Goal: Task Accomplishment & Management: Complete application form

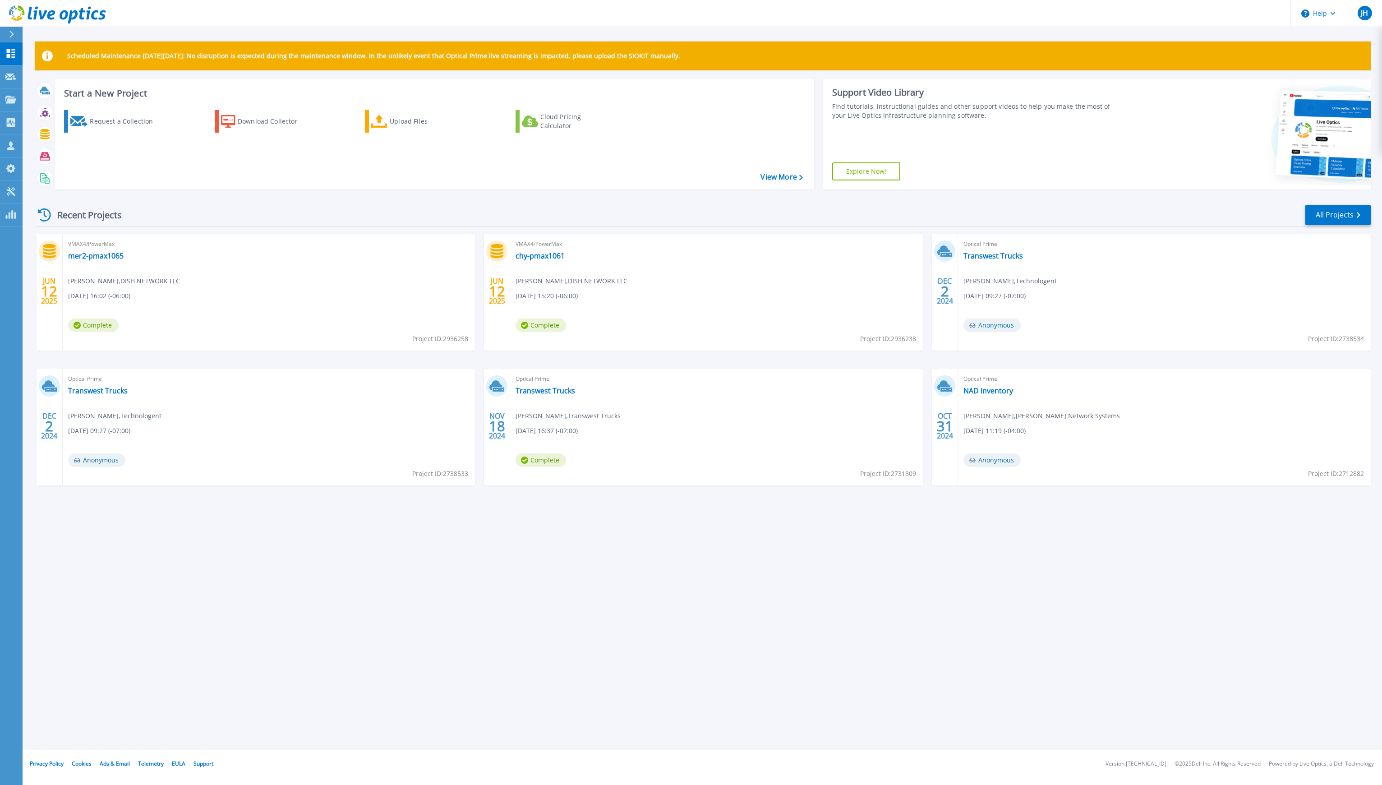
click at [8, 35] on div at bounding box center [15, 34] width 14 height 15
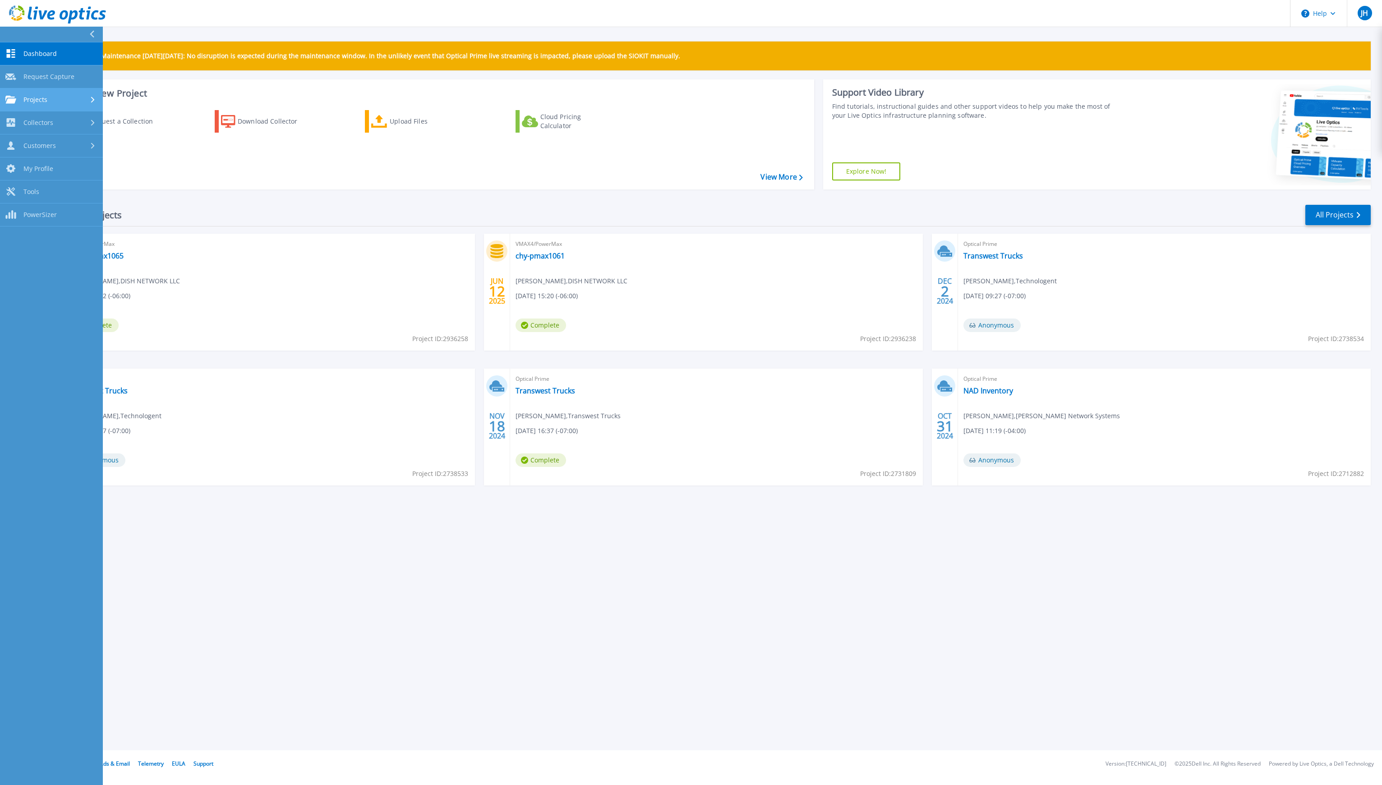
click at [52, 102] on div "Projects" at bounding box center [51, 100] width 92 height 8
click at [62, 119] on link "Search Projects" at bounding box center [51, 122] width 103 height 23
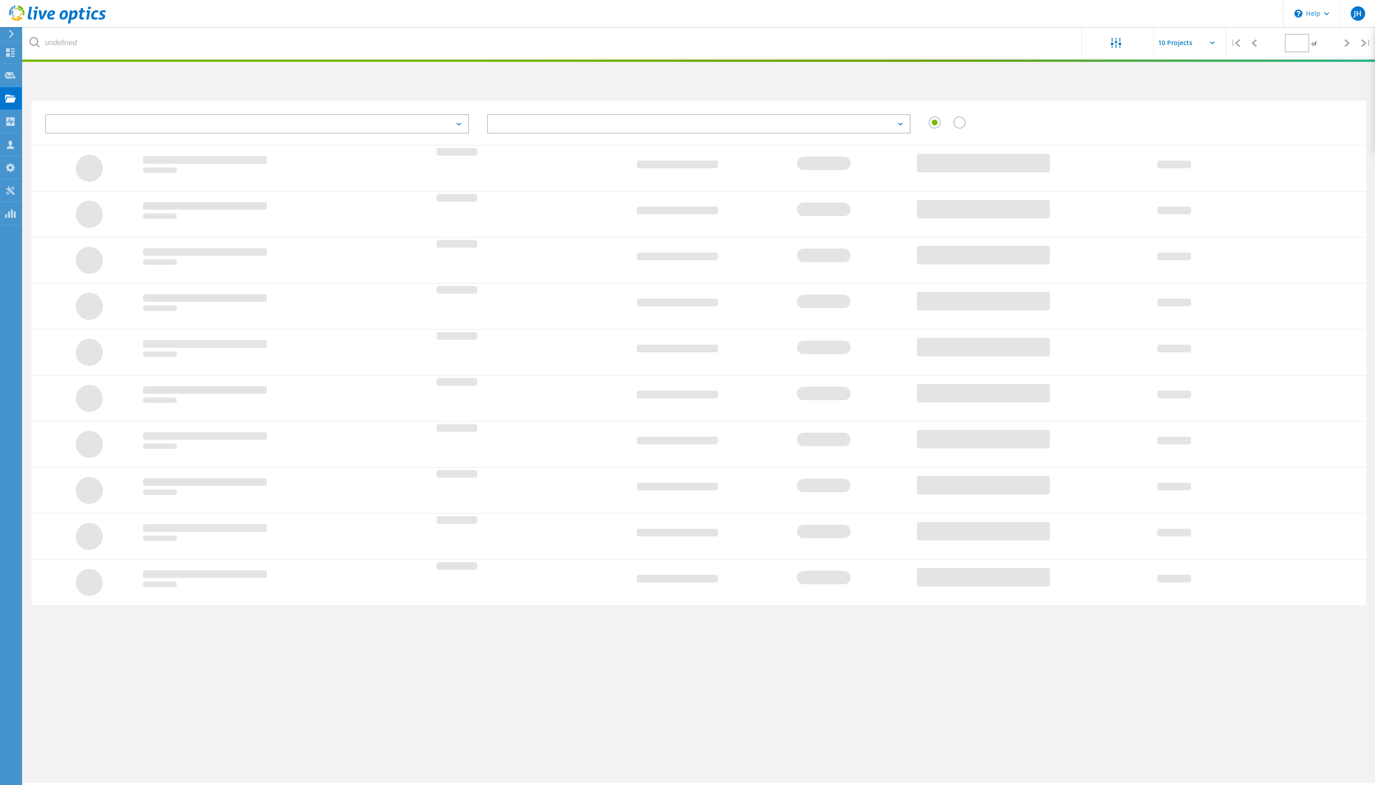
type input "1"
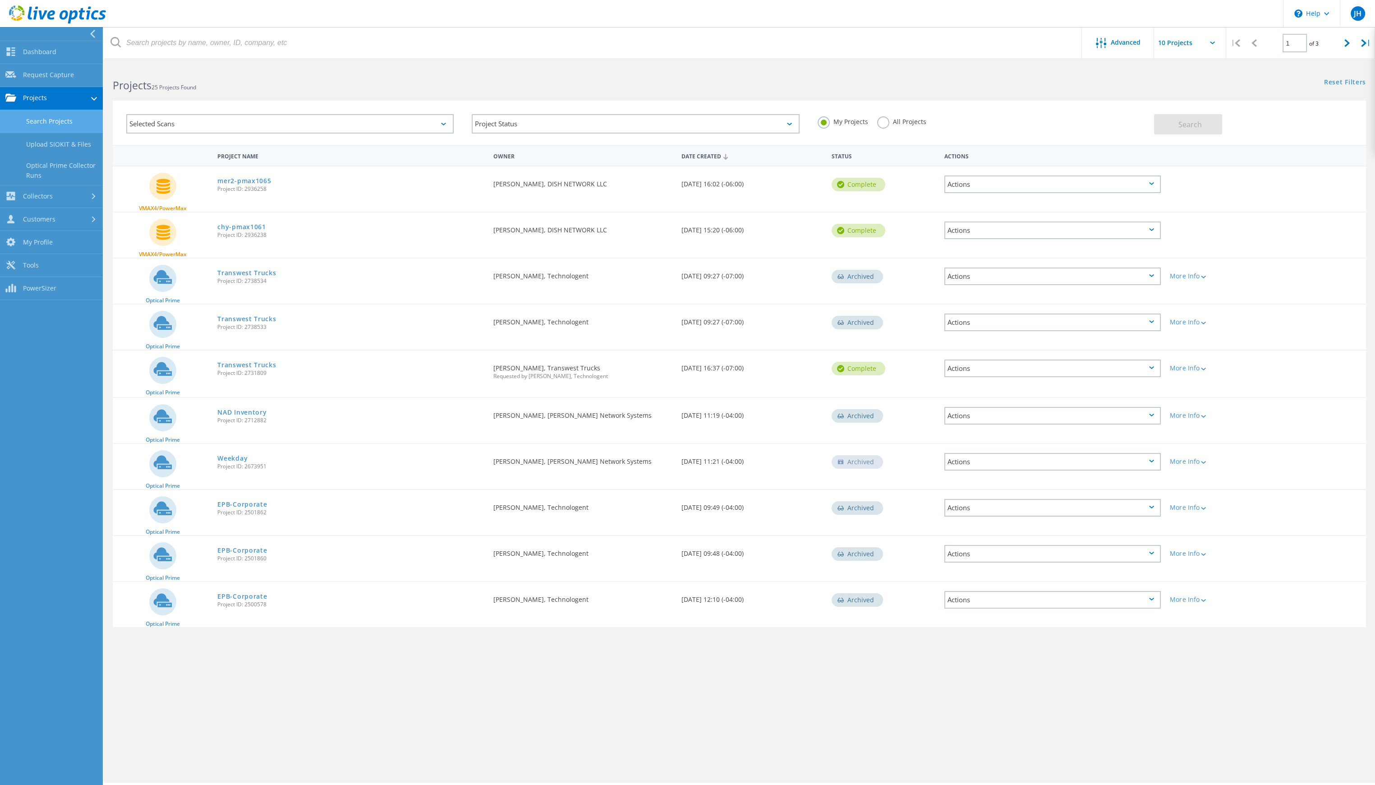
click at [52, 93] on link "Projects" at bounding box center [51, 98] width 103 height 23
click at [47, 193] on link "Collectors" at bounding box center [51, 196] width 103 height 23
click at [1023, 679] on div "Advanced | 1 of 3 | Email Address Project Name Company Date Created Project Id …" at bounding box center [739, 423] width 1271 height 717
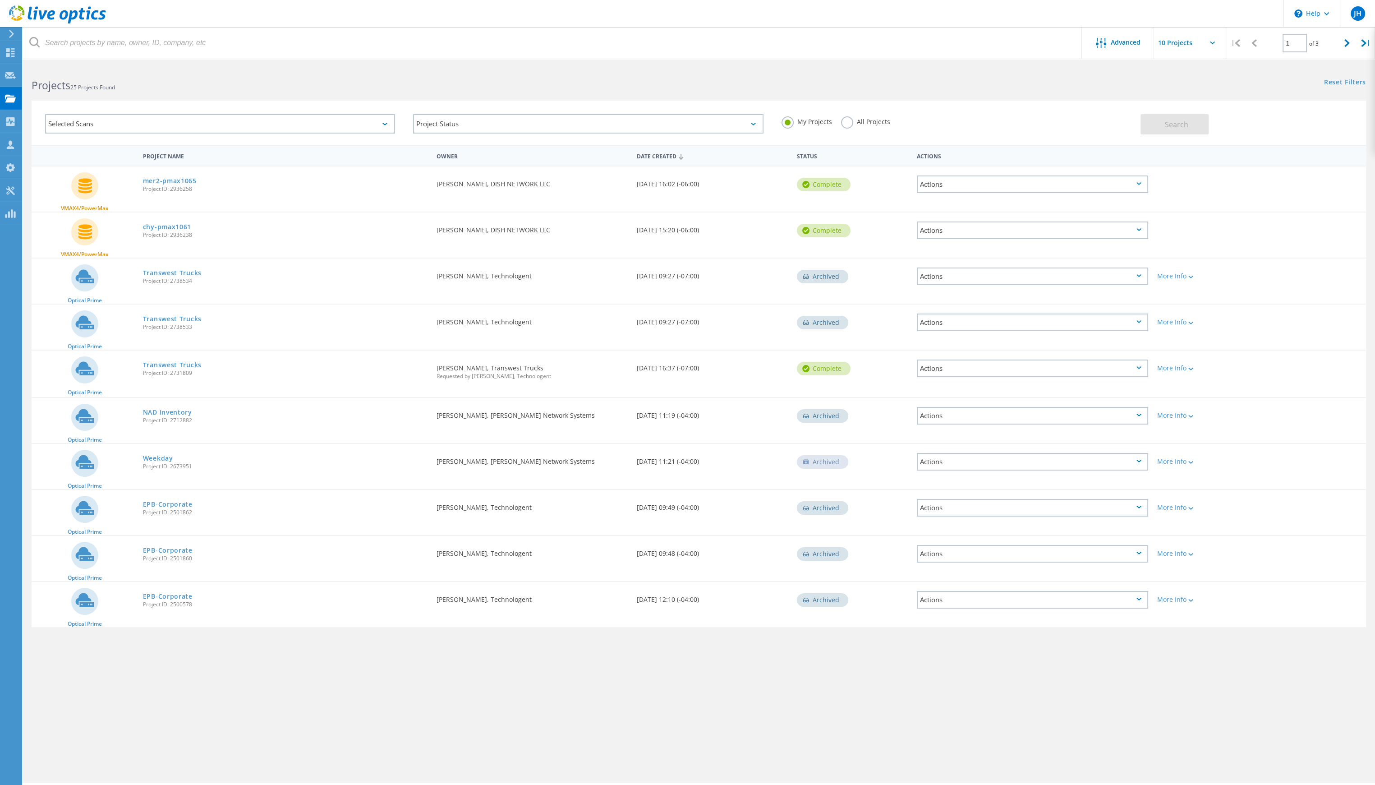
click at [8, 36] on icon at bounding box center [11, 34] width 7 height 8
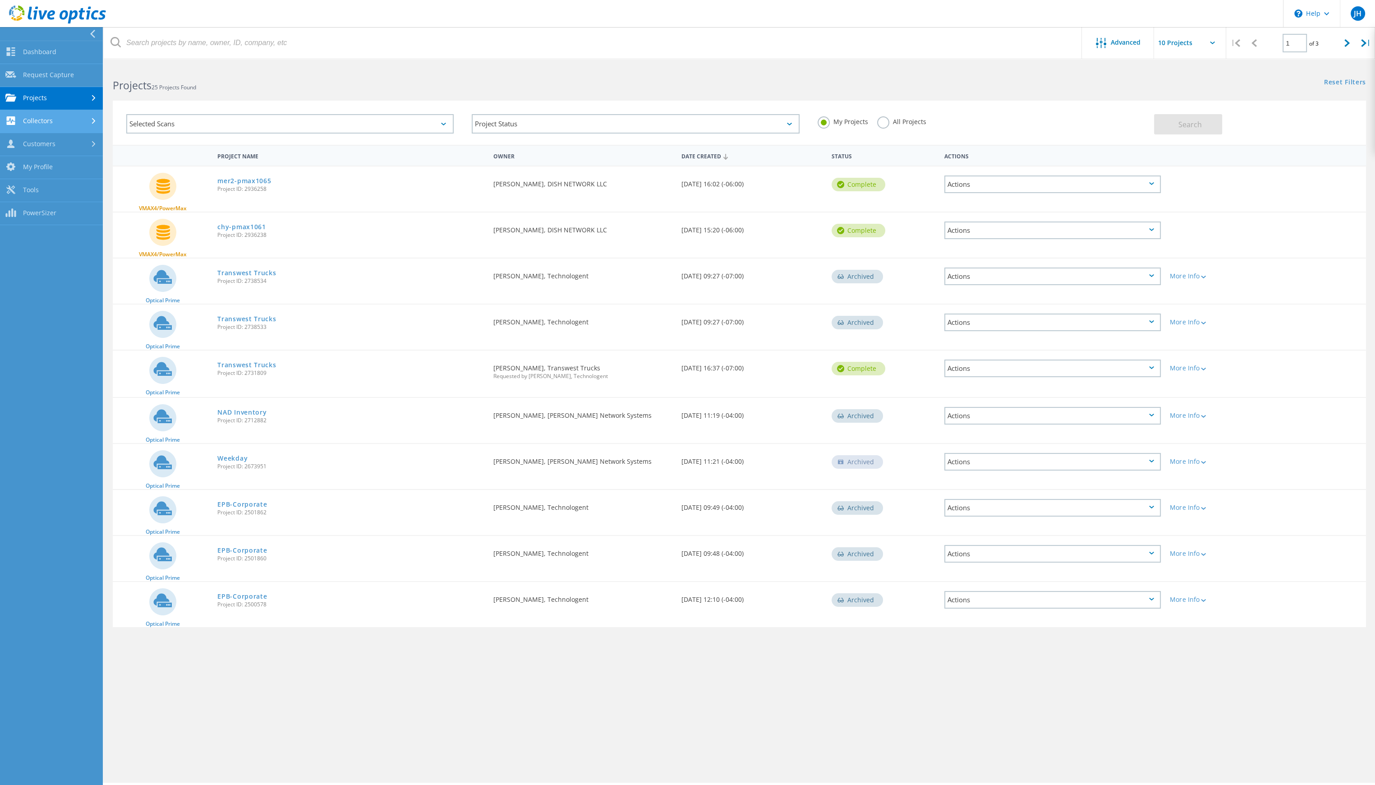
click at [56, 126] on link "Collectors" at bounding box center [51, 121] width 103 height 23
click at [61, 146] on link "Download Collector" at bounding box center [51, 144] width 103 height 23
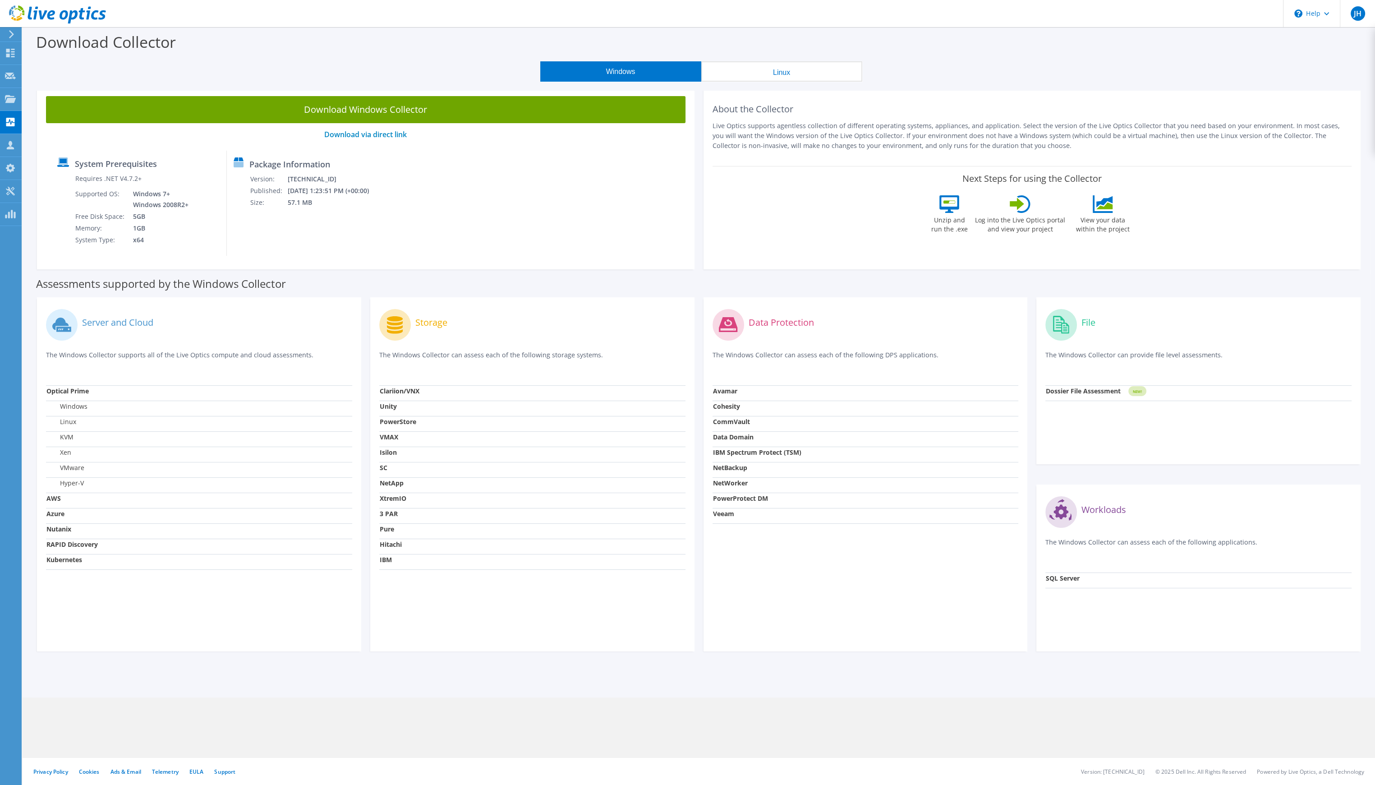
click at [328, 51] on div "Download Collector" at bounding box center [699, 44] width 1344 height 34
click at [922, 55] on div "Download Collector" at bounding box center [699, 44] width 1344 height 34
click at [727, 33] on div "Download Collector" at bounding box center [699, 44] width 1344 height 34
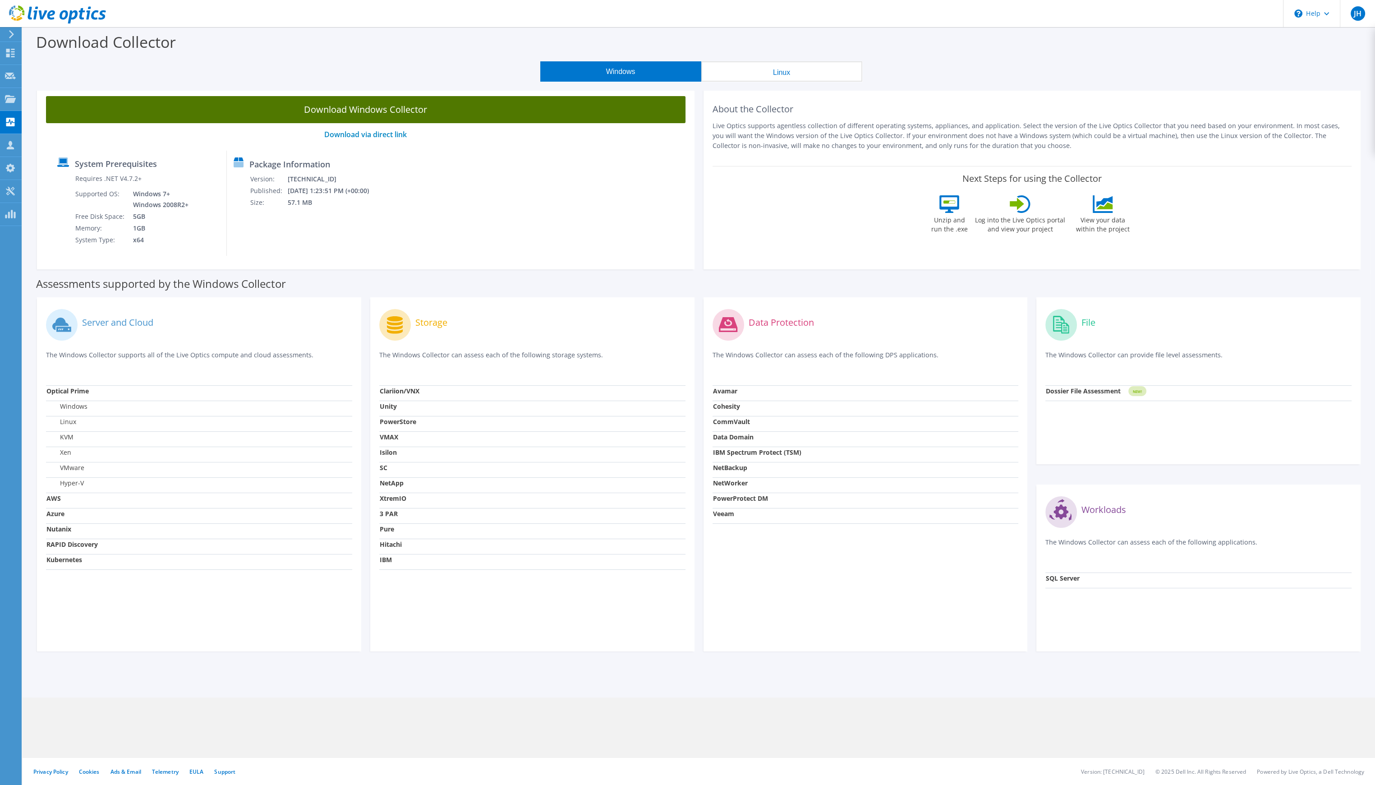
click at [316, 117] on link "Download Windows Collector" at bounding box center [366, 109] width 640 height 27
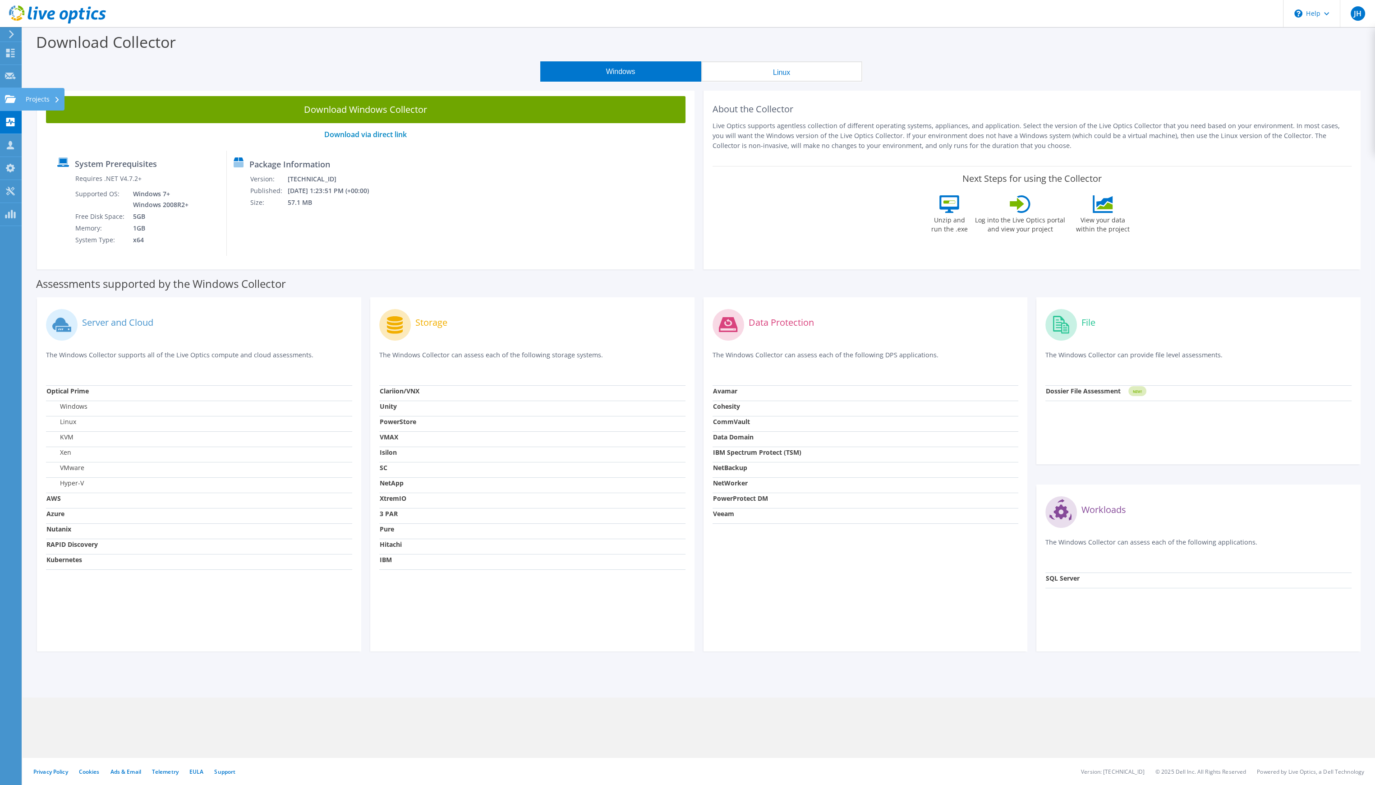
click at [45, 99] on div "Projects" at bounding box center [42, 99] width 43 height 23
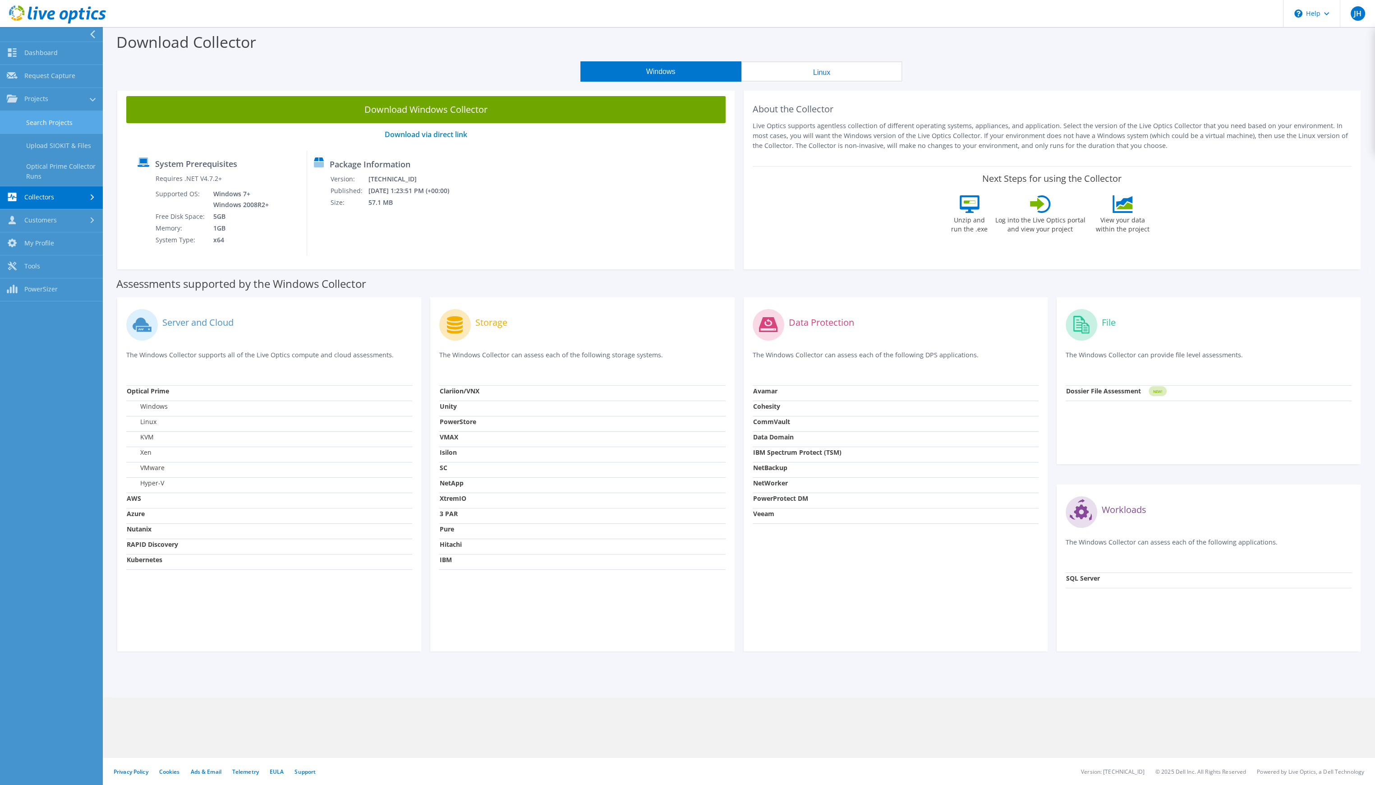
click at [60, 126] on link "Search Projects" at bounding box center [51, 122] width 103 height 23
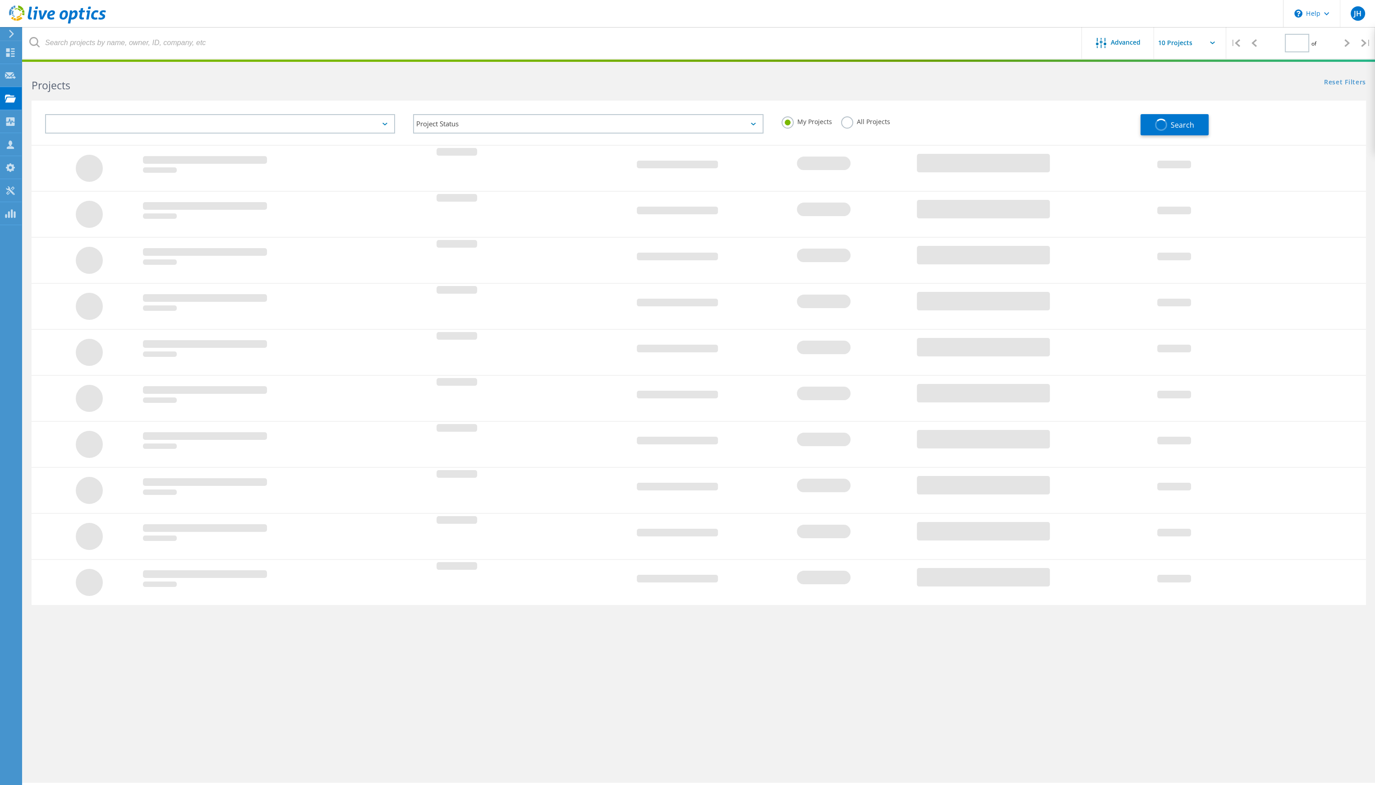
type input "1"
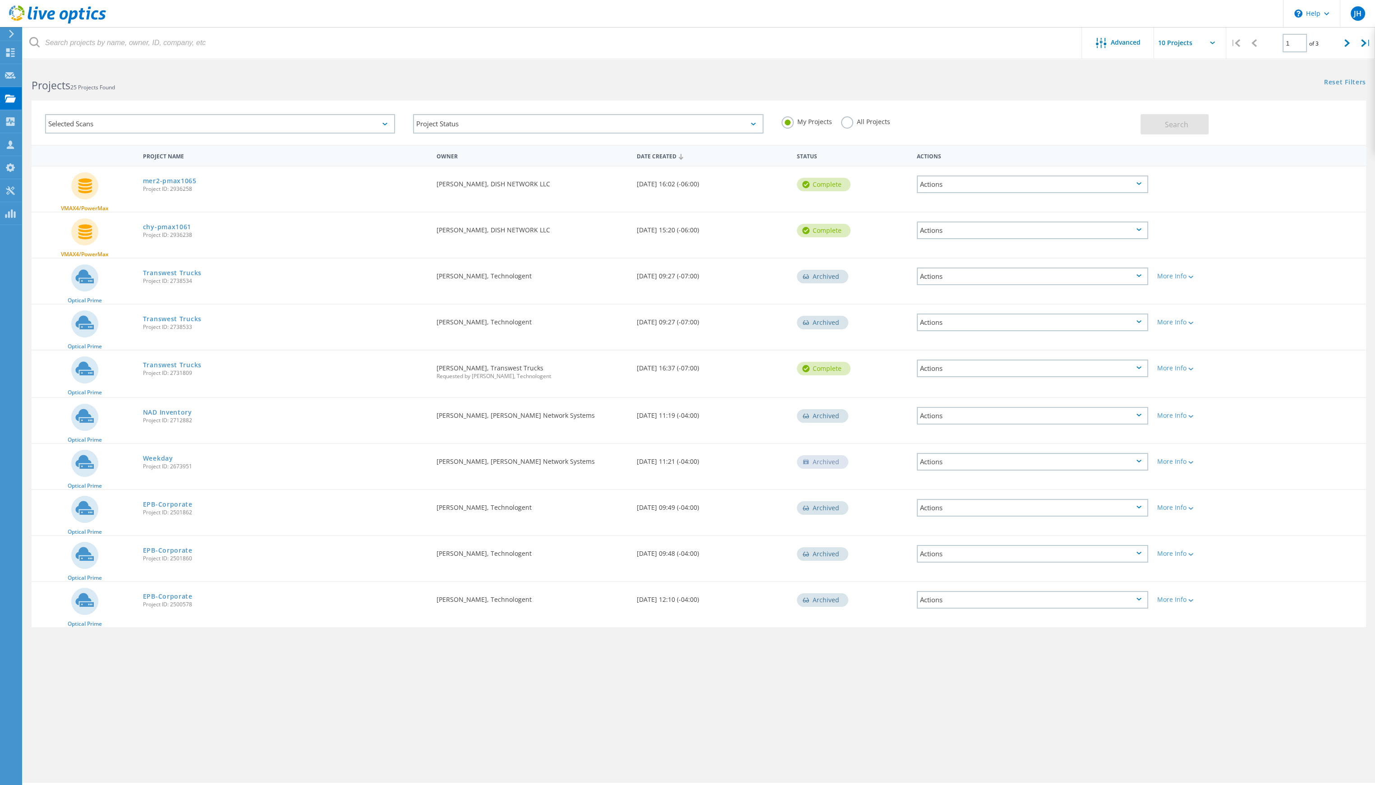
click at [85, 96] on div "Selected Scans Project Status In Progress Complete Published Anonymous Archived…" at bounding box center [699, 116] width 1353 height 55
click at [5, 34] on div at bounding box center [10, 34] width 14 height 8
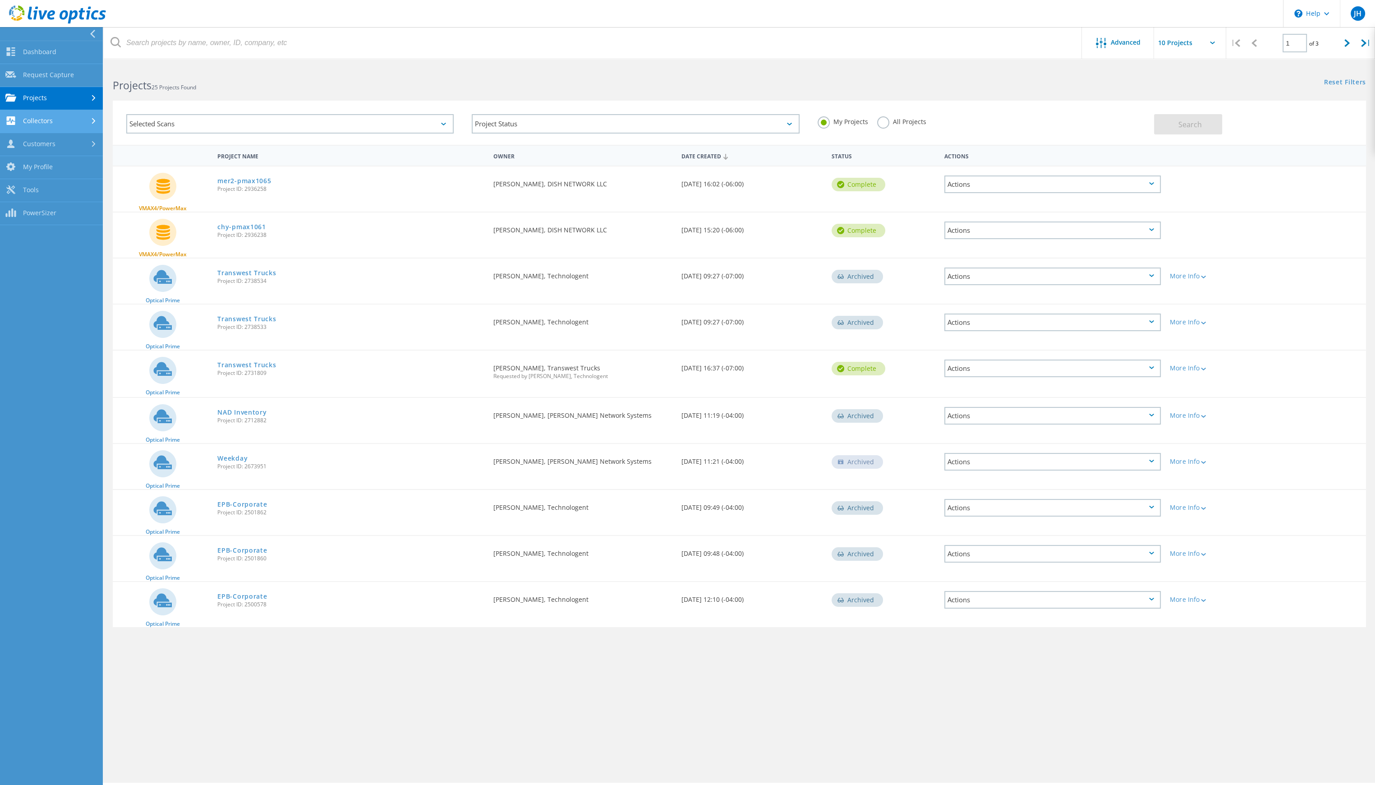
click at [46, 119] on link "Collectors" at bounding box center [51, 121] width 103 height 23
click at [60, 144] on link "Download Collector" at bounding box center [51, 144] width 103 height 23
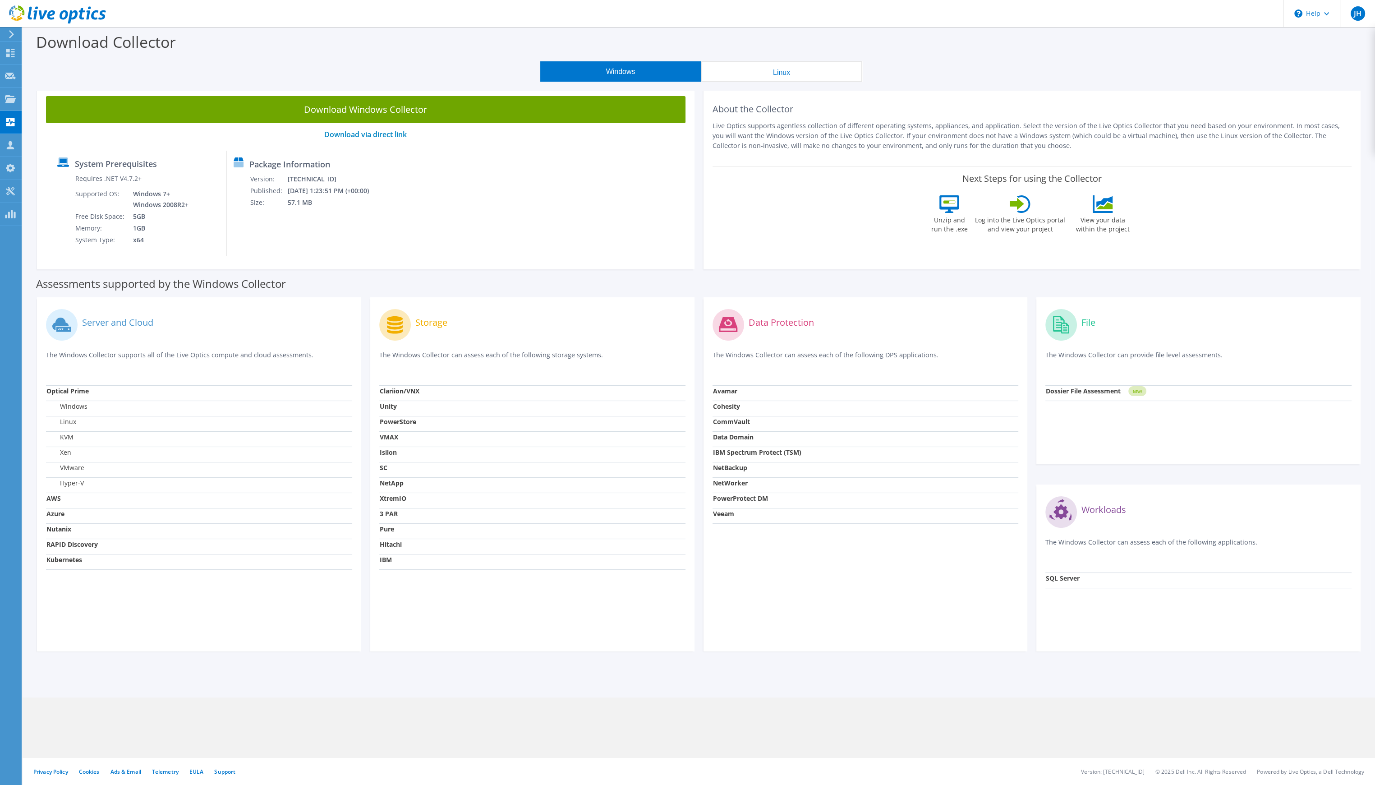
click at [1174, 293] on div "Server and Cloud The Windows Collector supports all of the Live Optics compute …" at bounding box center [698, 474] width 1333 height 363
click at [23, 101] on div "Projects" at bounding box center [42, 99] width 43 height 23
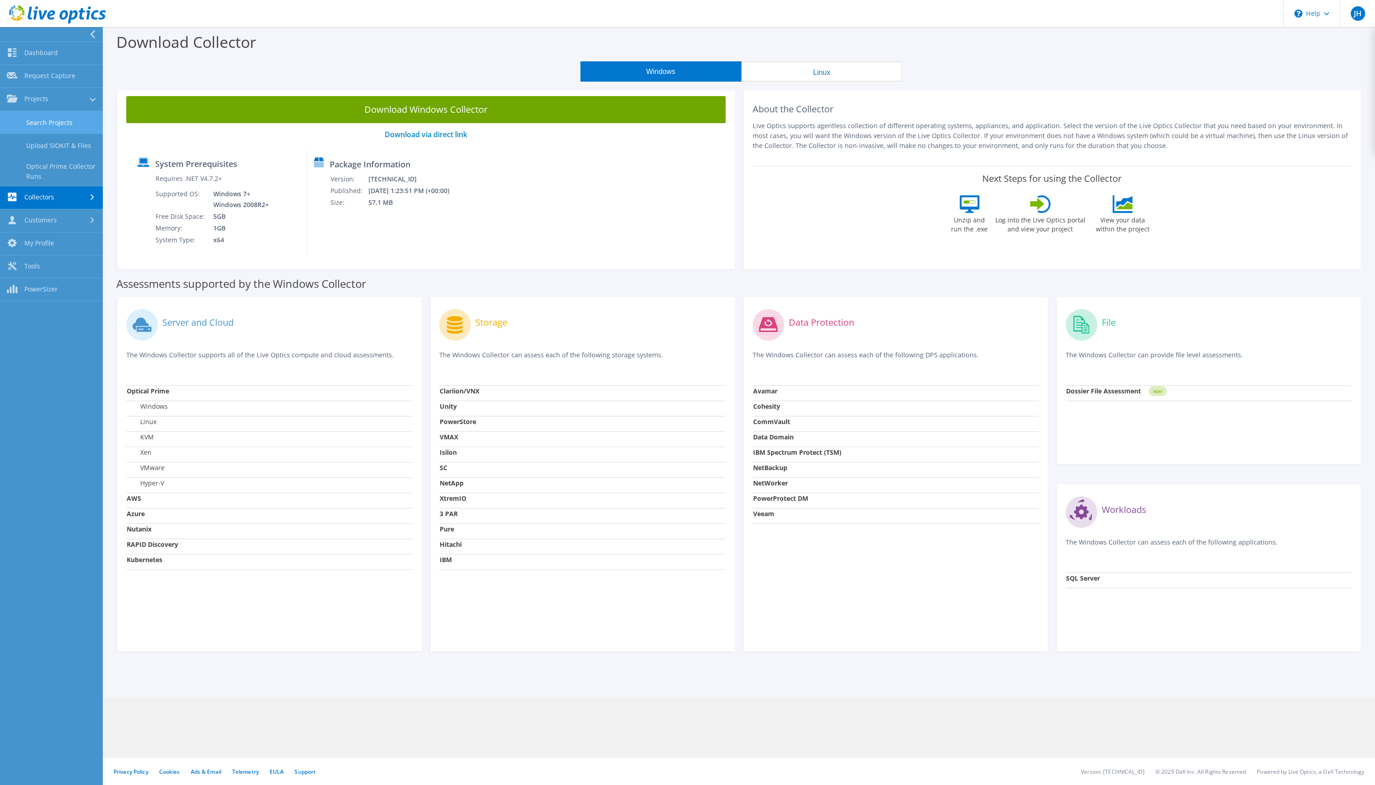
click at [48, 124] on link "Search Projects" at bounding box center [51, 122] width 103 height 23
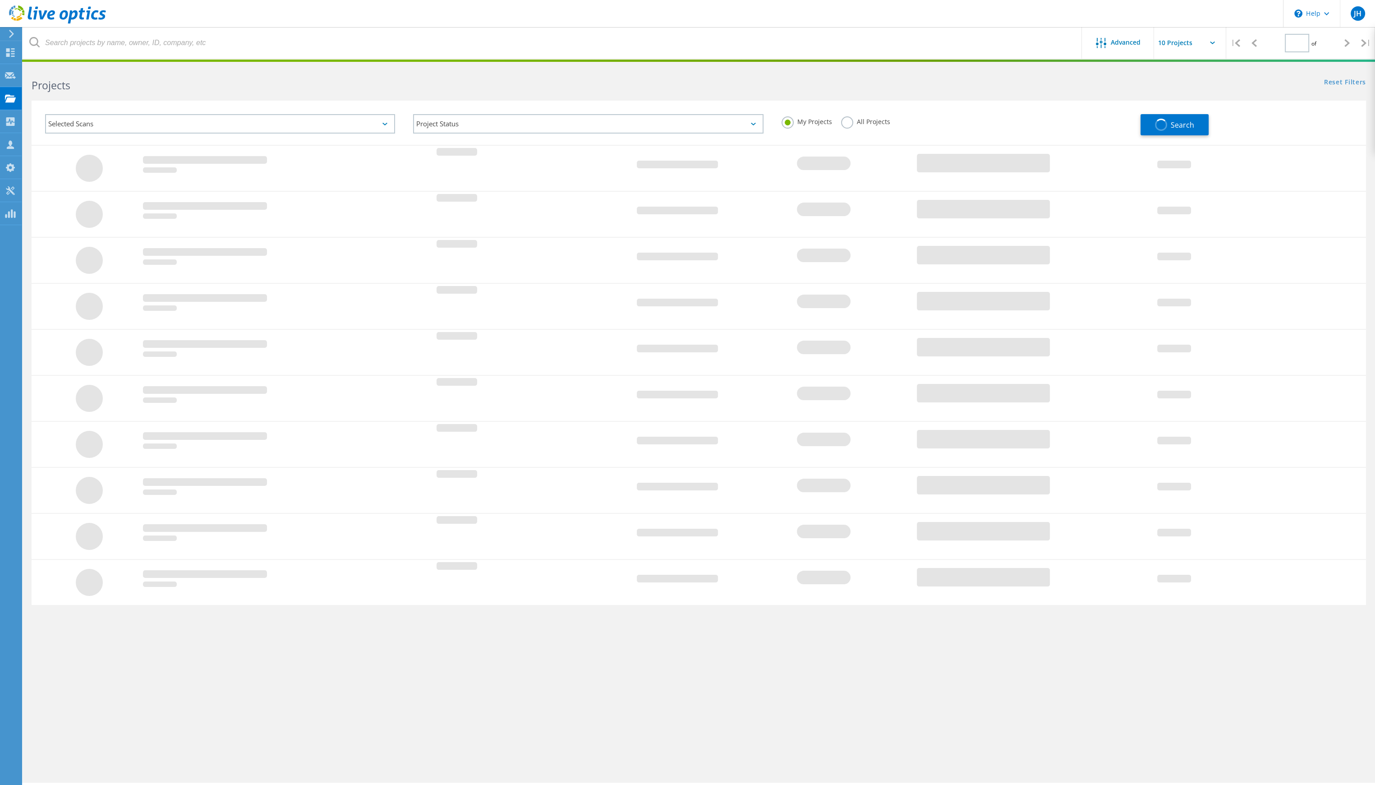
type input "1"
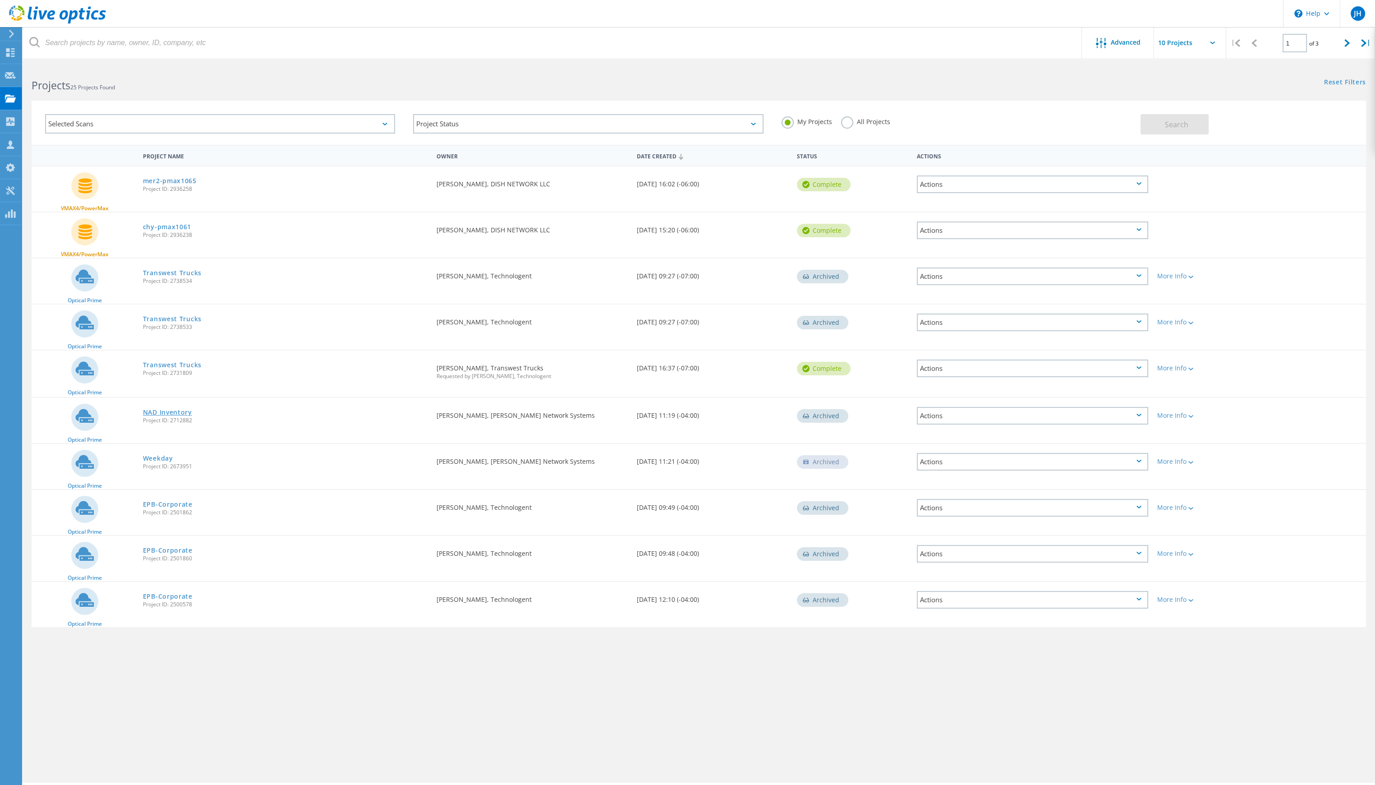
click at [171, 410] on link "NAD Inventory" at bounding box center [167, 412] width 49 height 6
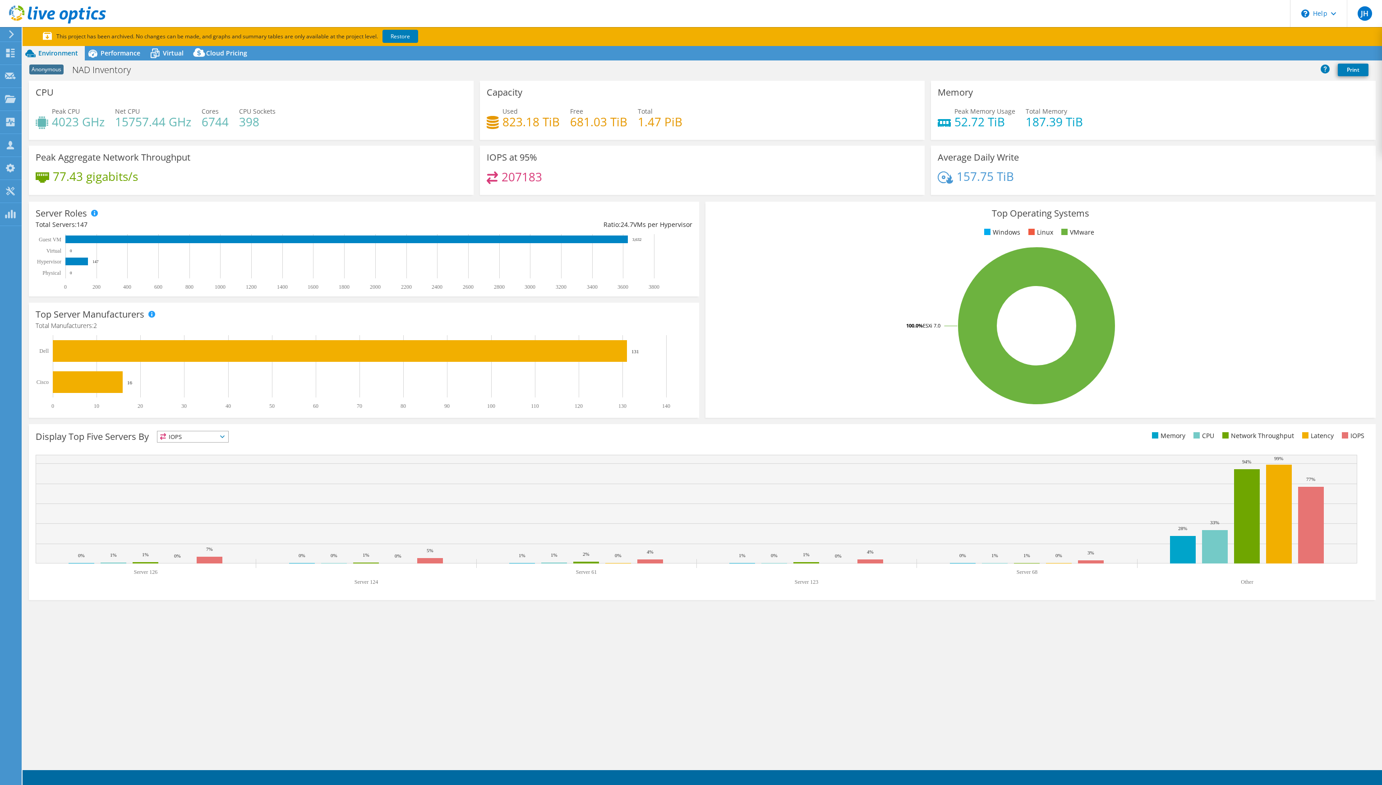
select select "USD"
click at [275, 129] on div "Peak CPU 4023 GHz Net CPU 15757.44 GHz Cores 6744 CPU Sockets 398" at bounding box center [251, 120] width 431 height 29
drag, startPoint x: 275, startPoint y: 129, endPoint x: 295, endPoint y: 126, distance: 19.7
click at [295, 126] on div "Peak CPU 4023 GHz Net CPU 15757.44 GHz Cores 6744 CPU Sockets 398" at bounding box center [251, 120] width 431 height 29
drag, startPoint x: 165, startPoint y: 186, endPoint x: 62, endPoint y: 164, distance: 105.2
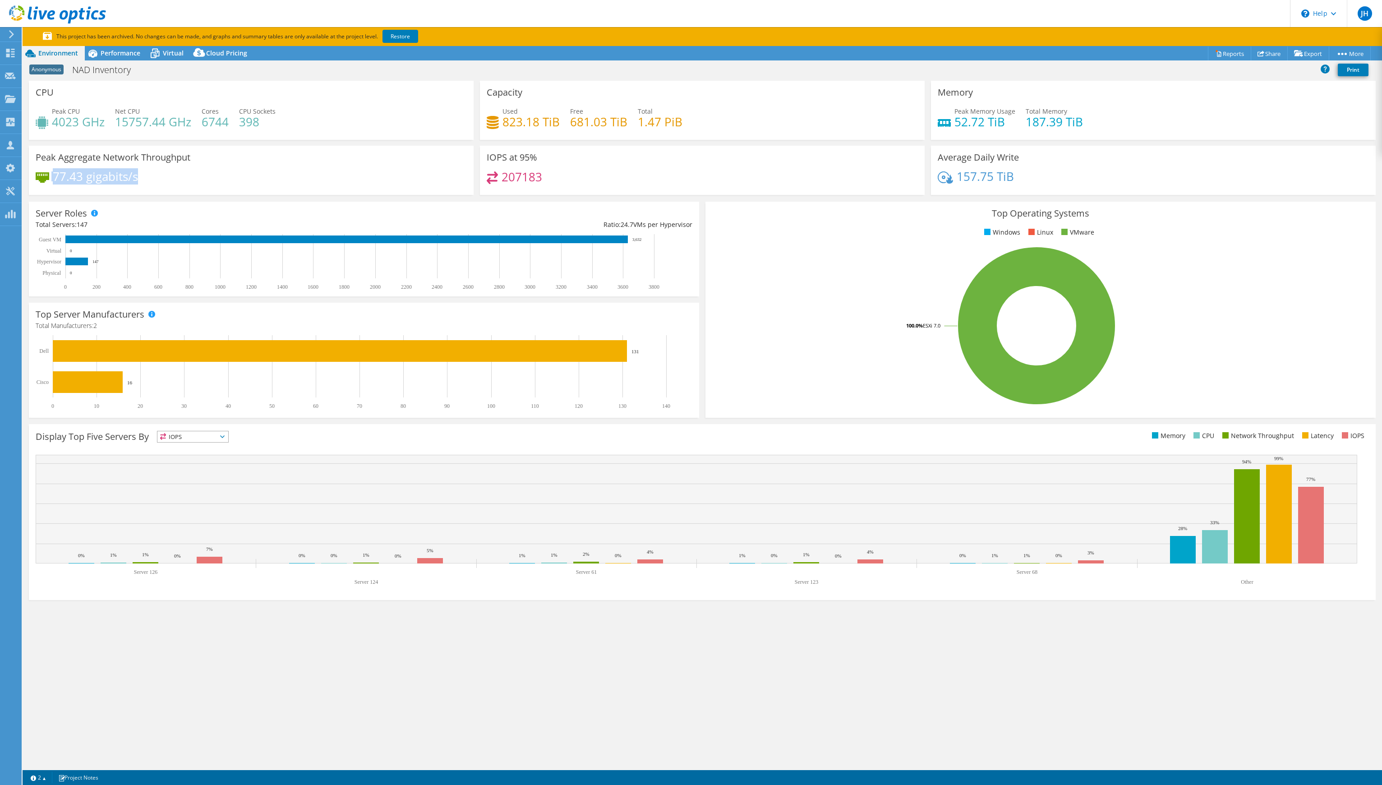
click at [62, 164] on div "Peak Aggregate Network Throughput 77.43 gigabits/s" at bounding box center [251, 170] width 445 height 49
drag, startPoint x: 62, startPoint y: 164, endPoint x: 278, endPoint y: 175, distance: 216.8
click at [278, 175] on div "77.43 gigabits/s" at bounding box center [251, 180] width 431 height 19
drag, startPoint x: 711, startPoint y: 124, endPoint x: 511, endPoint y: 84, distance: 204.1
click at [511, 84] on div "Capacity Used 823.18 TiB Free 681.03 TiB Total 1.47 PiB" at bounding box center [702, 110] width 445 height 59
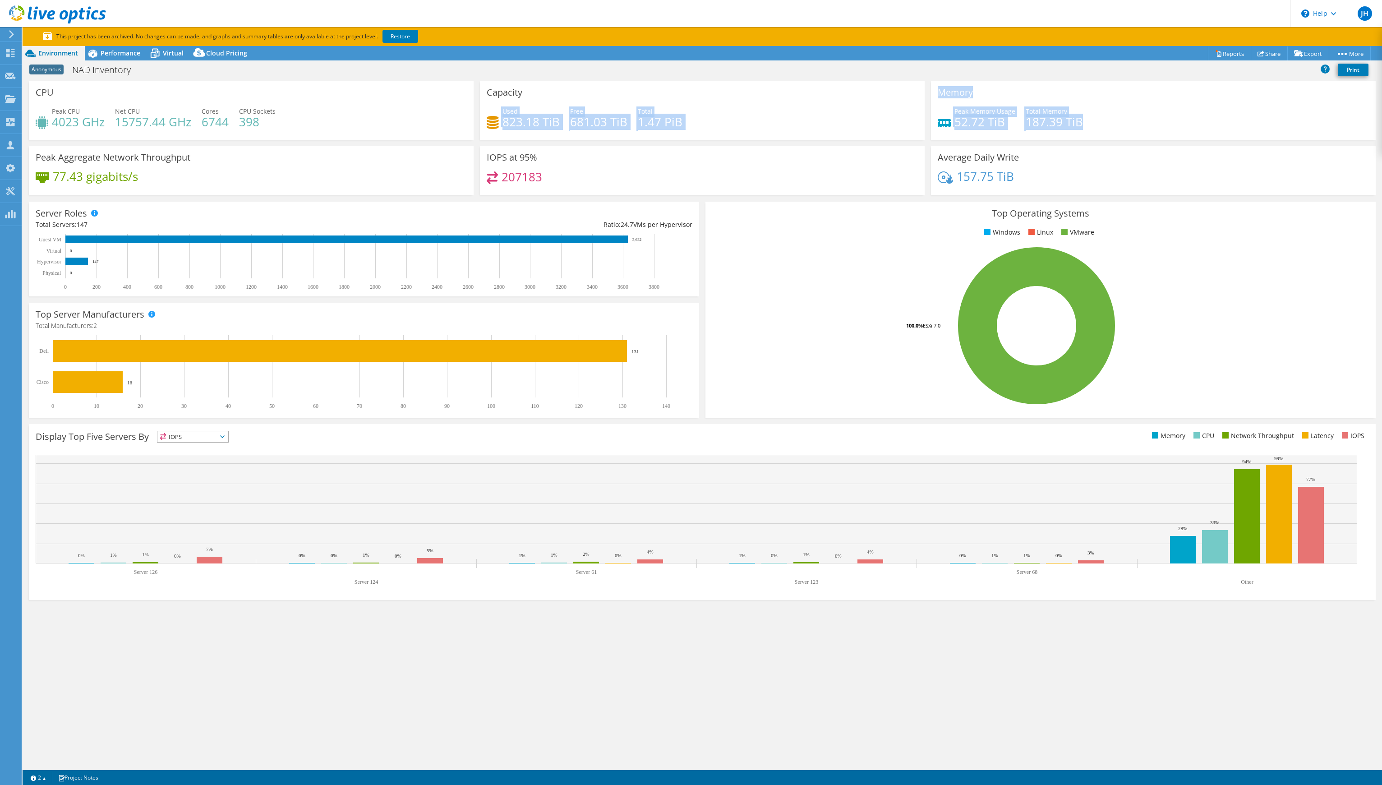
drag, startPoint x: 1099, startPoint y: 112, endPoint x: 925, endPoint y: 94, distance: 174.5
click at [925, 94] on div "CPU Peak CPU 4023 GHz Net CPU 15757.44 GHz Cores 6744 CPU Sockets 398 Capacity …" at bounding box center [702, 141] width 1353 height 120
drag, startPoint x: 925, startPoint y: 94, endPoint x: 988, endPoint y: 115, distance: 66.6
click at [988, 117] on h4 "52.72 TiB" at bounding box center [984, 122] width 61 height 10
click at [971, 125] on h4 "52.72 TiB" at bounding box center [984, 122] width 61 height 10
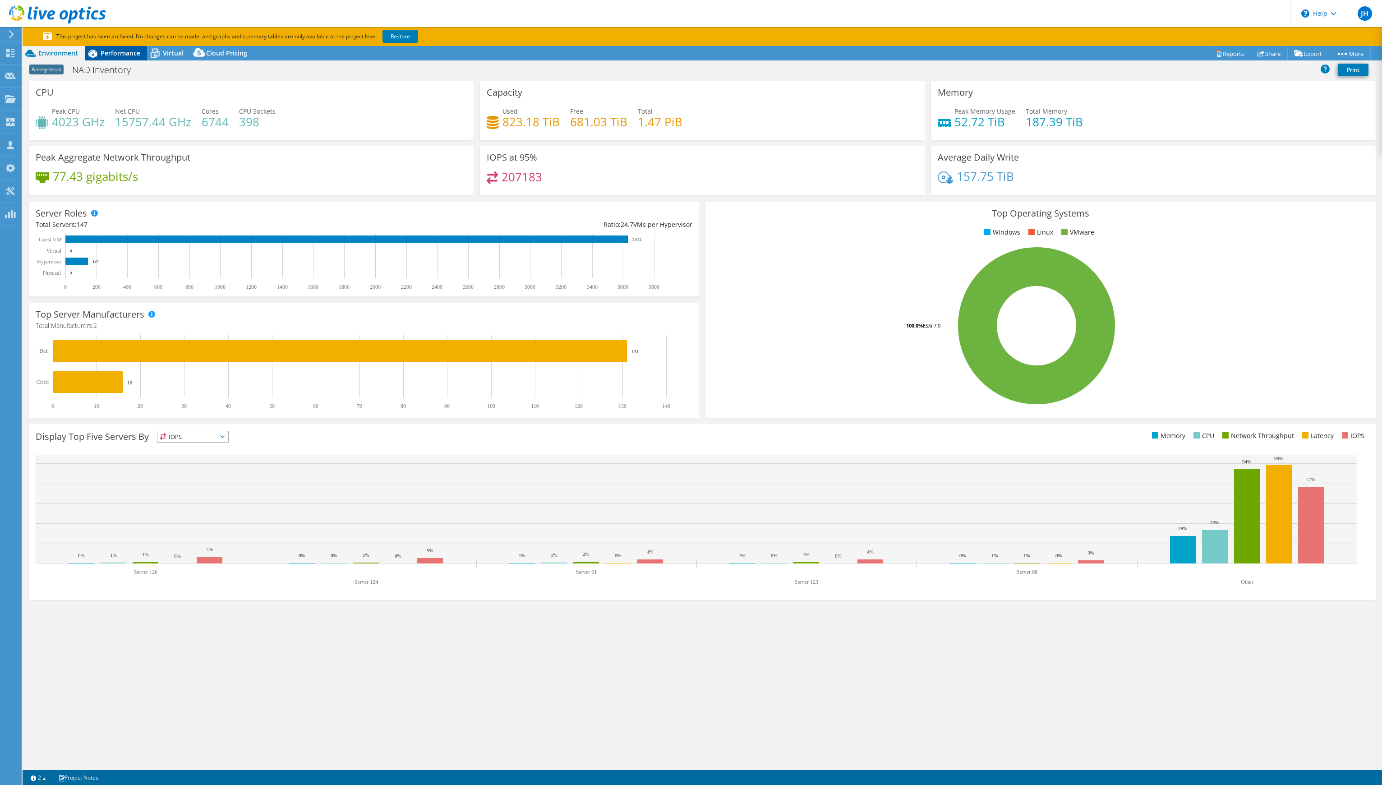
drag, startPoint x: 141, startPoint y: 58, endPoint x: 135, endPoint y: 54, distance: 7.0
click at [135, 54] on div "Performance" at bounding box center [116, 53] width 62 height 14
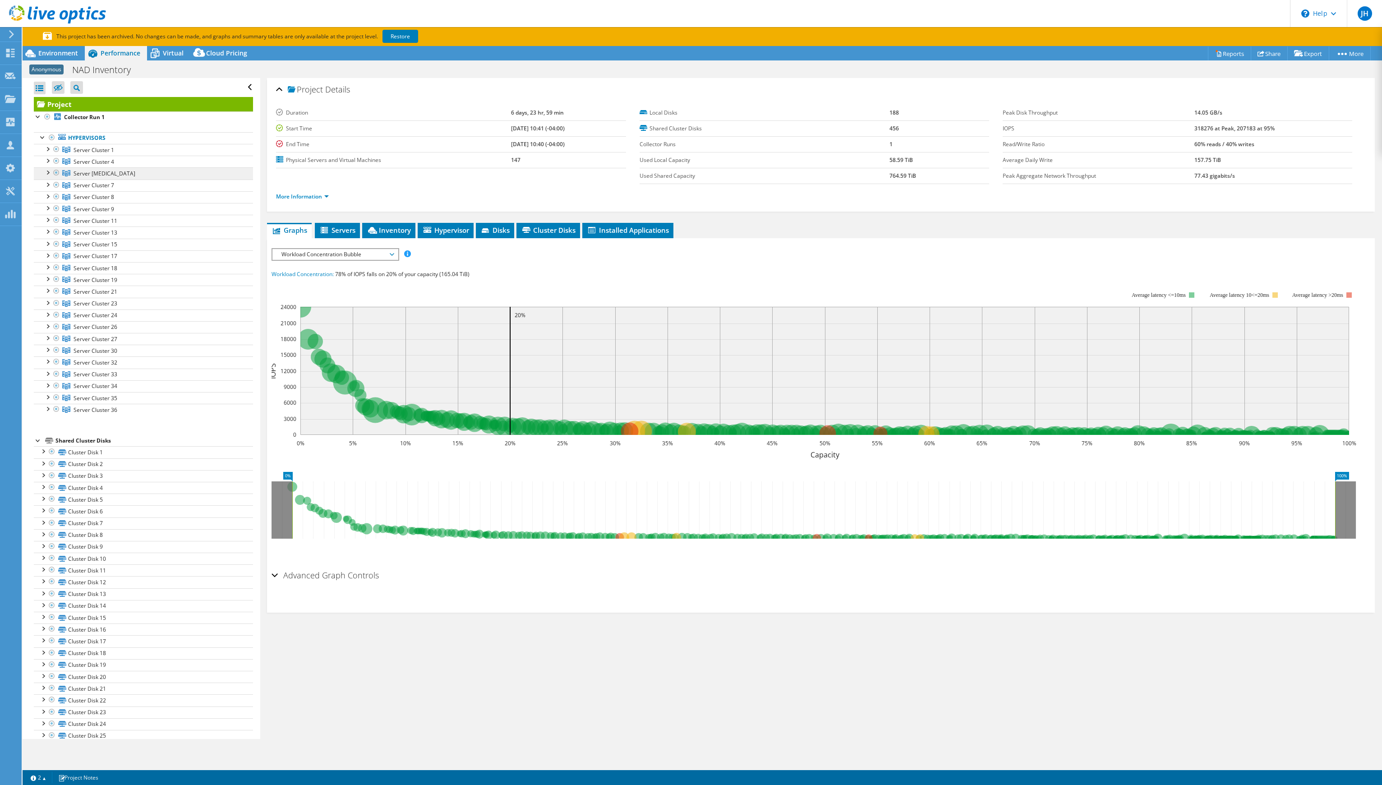
click at [92, 172] on span "Server Cluster 5" at bounding box center [105, 174] width 62 height 8
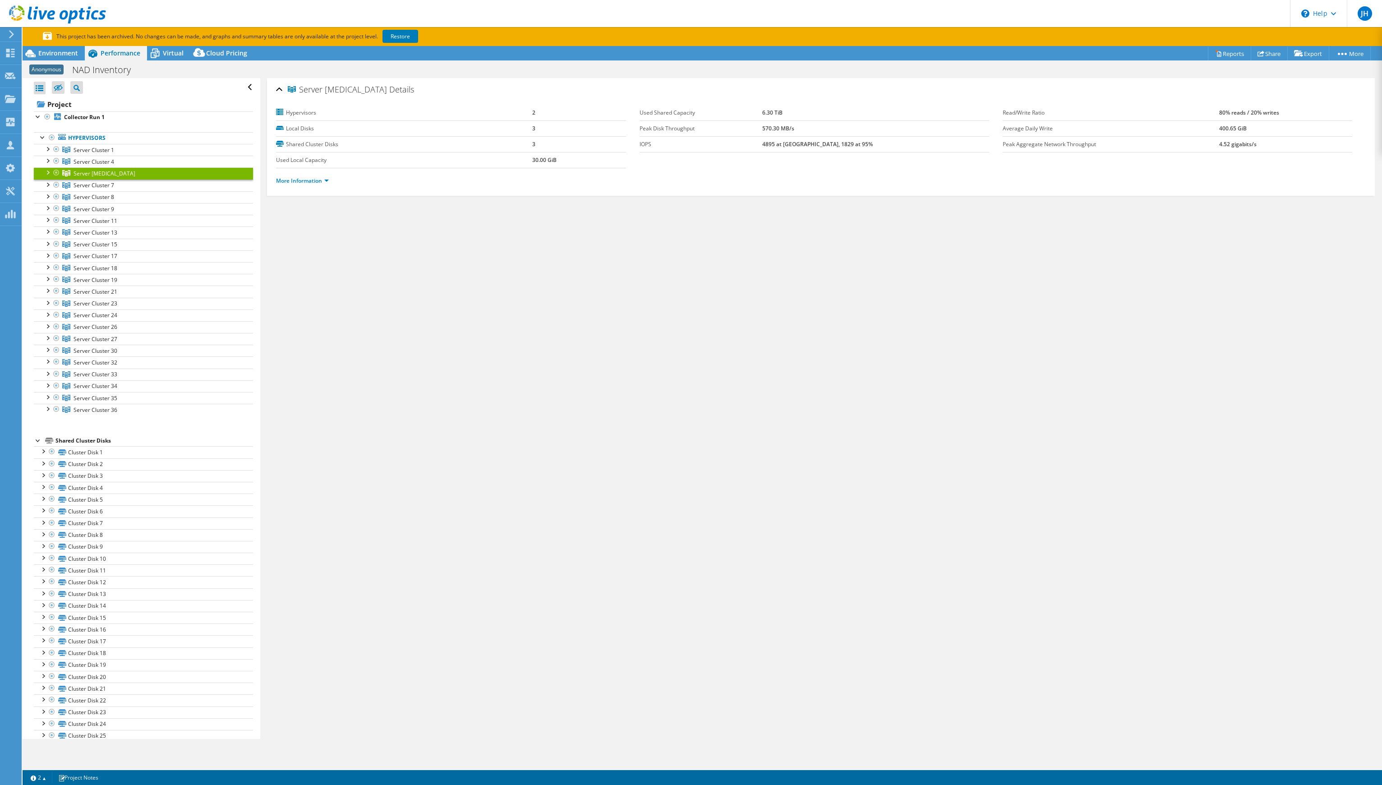
click at [46, 171] on div at bounding box center [47, 171] width 9 height 9
click at [89, 189] on link "Server 18" at bounding box center [143, 186] width 219 height 12
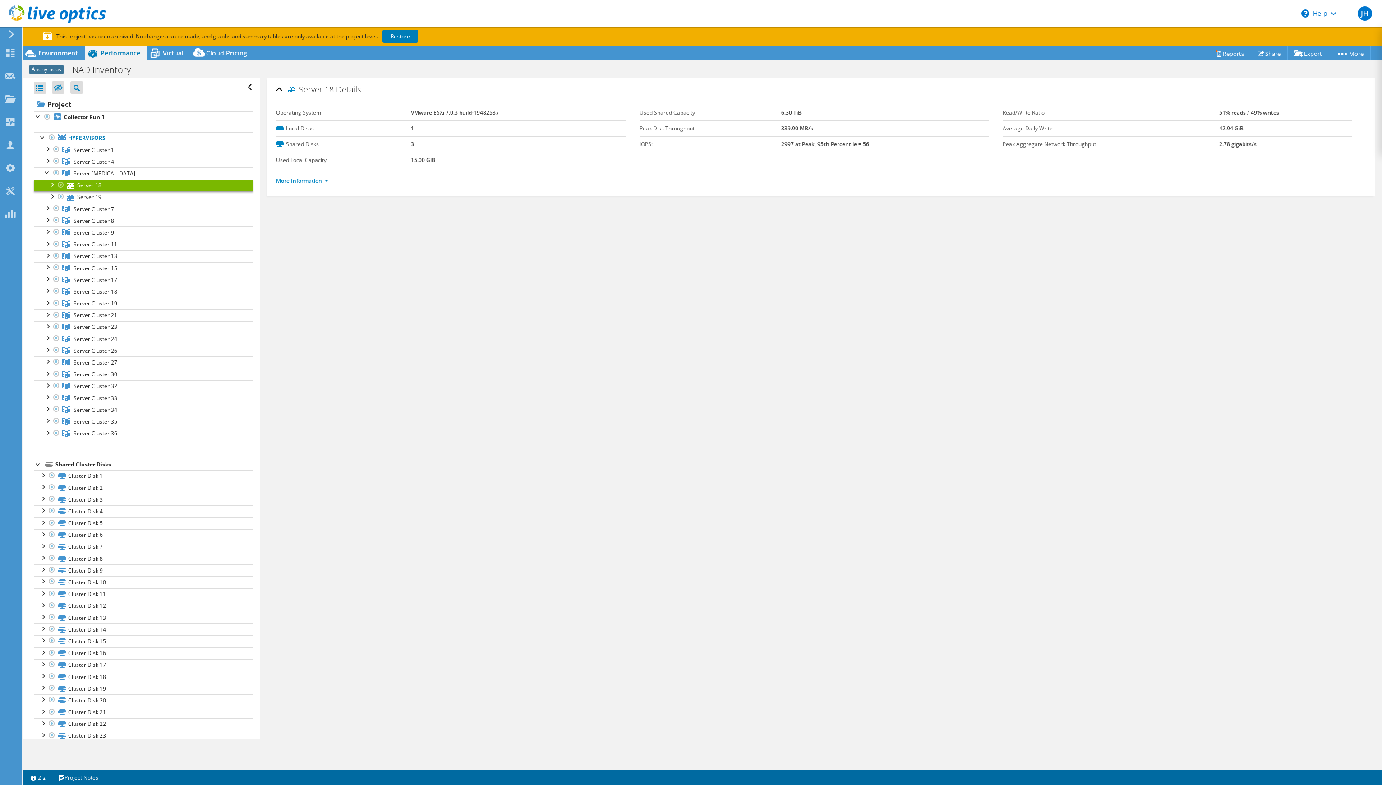
click at [54, 184] on div at bounding box center [51, 184] width 9 height 9
click at [88, 199] on link "Disk 81" at bounding box center [143, 197] width 219 height 12
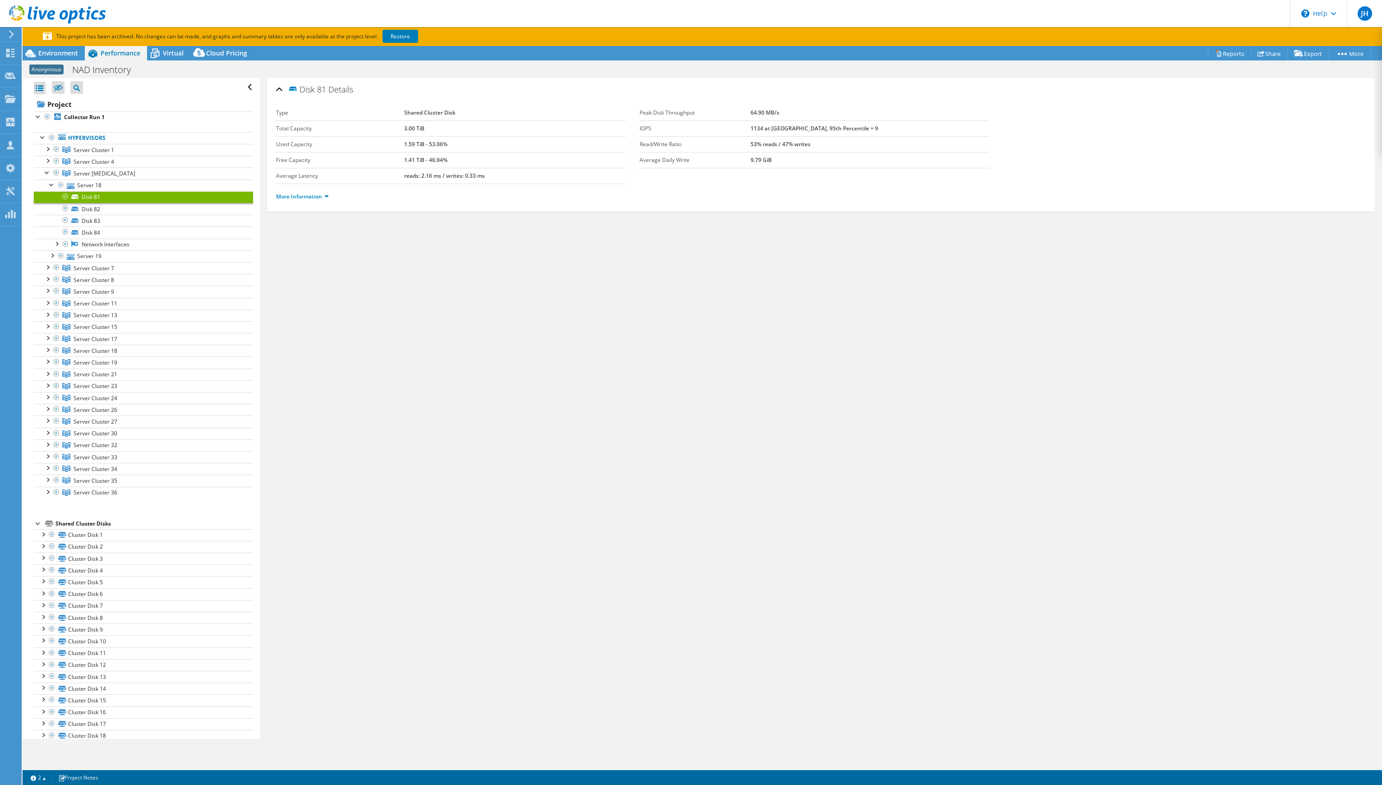
click at [64, 196] on div at bounding box center [65, 196] width 9 height 11
click at [333, 197] on li "More Information" at bounding box center [305, 197] width 58 height 10
click at [327, 195] on link "More Information" at bounding box center [302, 197] width 53 height 8
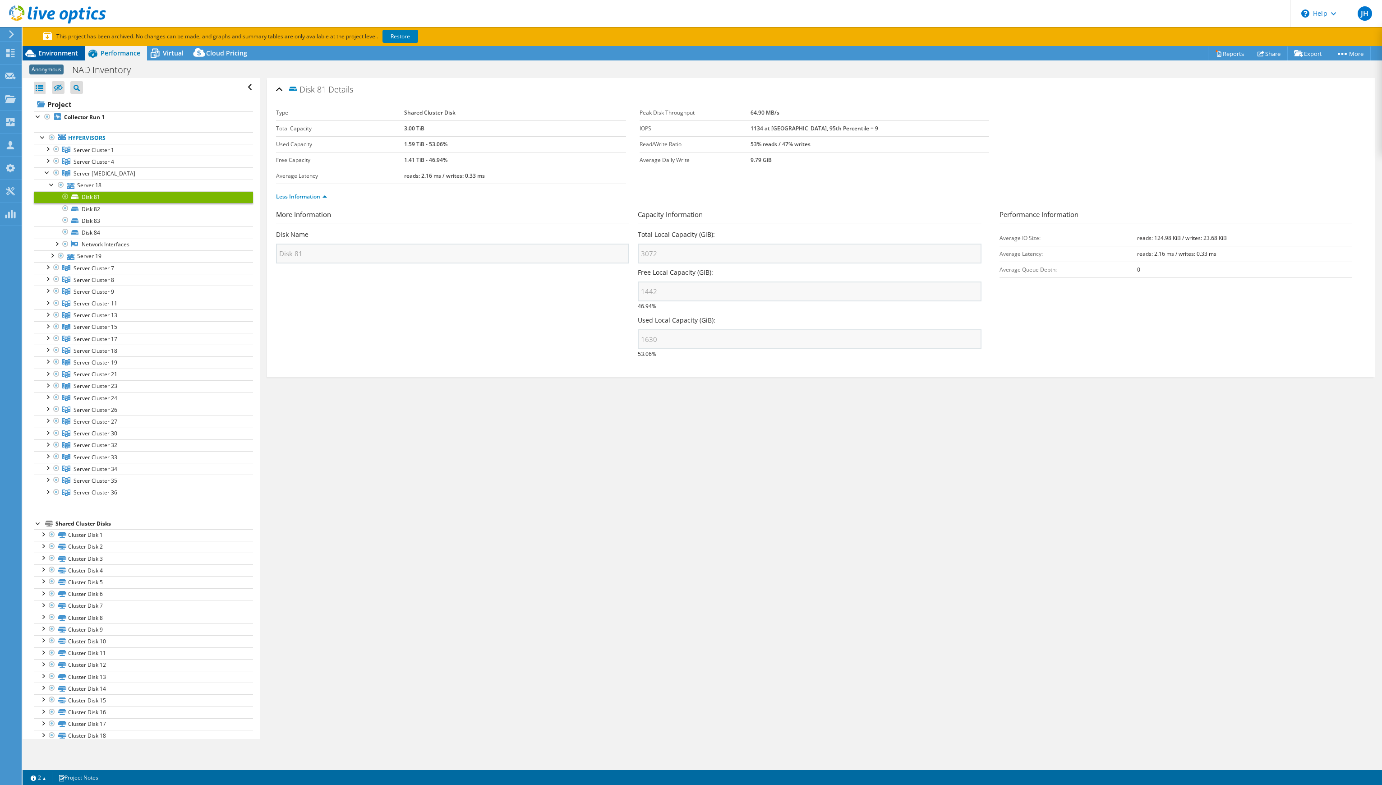
click at [63, 53] on span "Environment" at bounding box center [58, 53] width 40 height 9
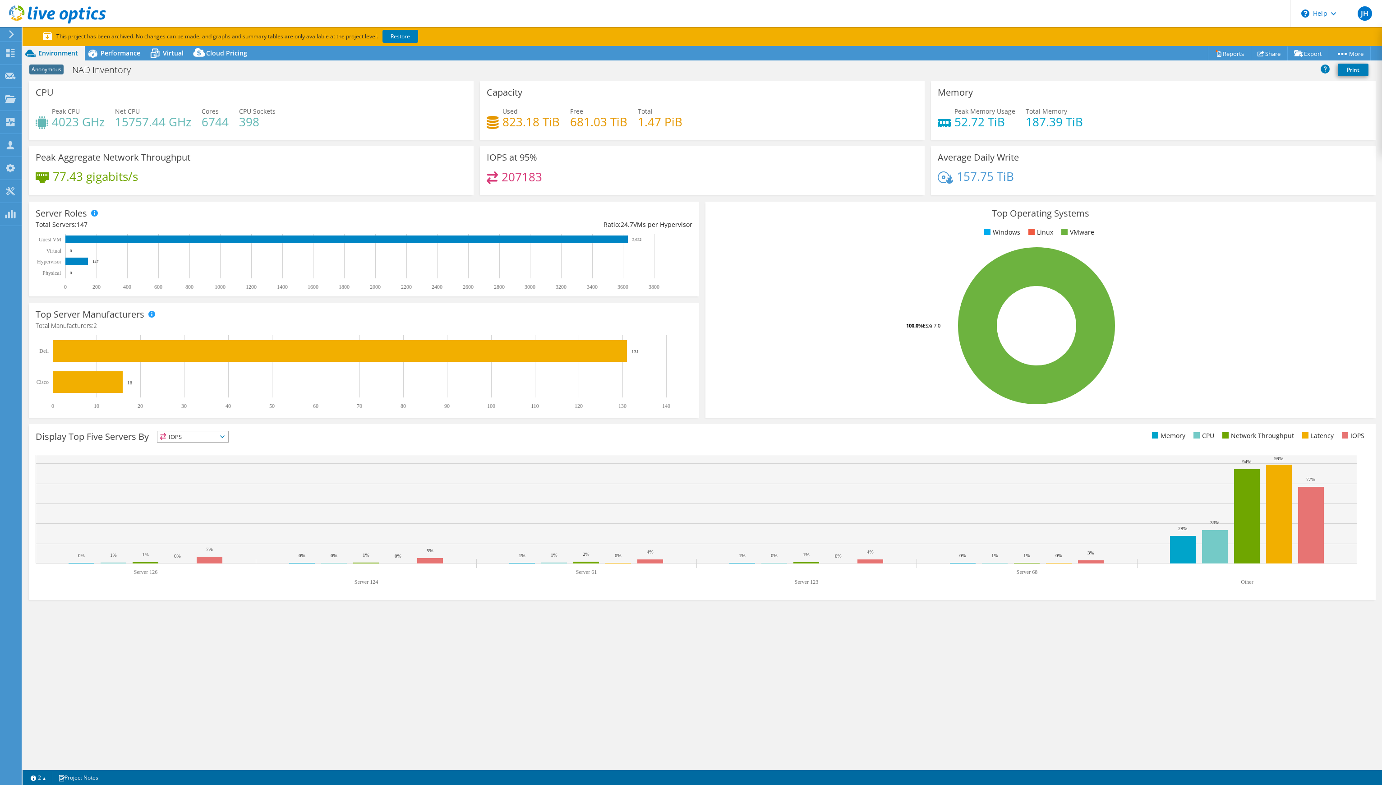
click at [700, 298] on div "Server Roles Physical Servers represent bare metal servers that were targets of…" at bounding box center [364, 248] width 677 height 101
click at [43, 49] on div "Dashboard" at bounding box center [42, 53] width 42 height 23
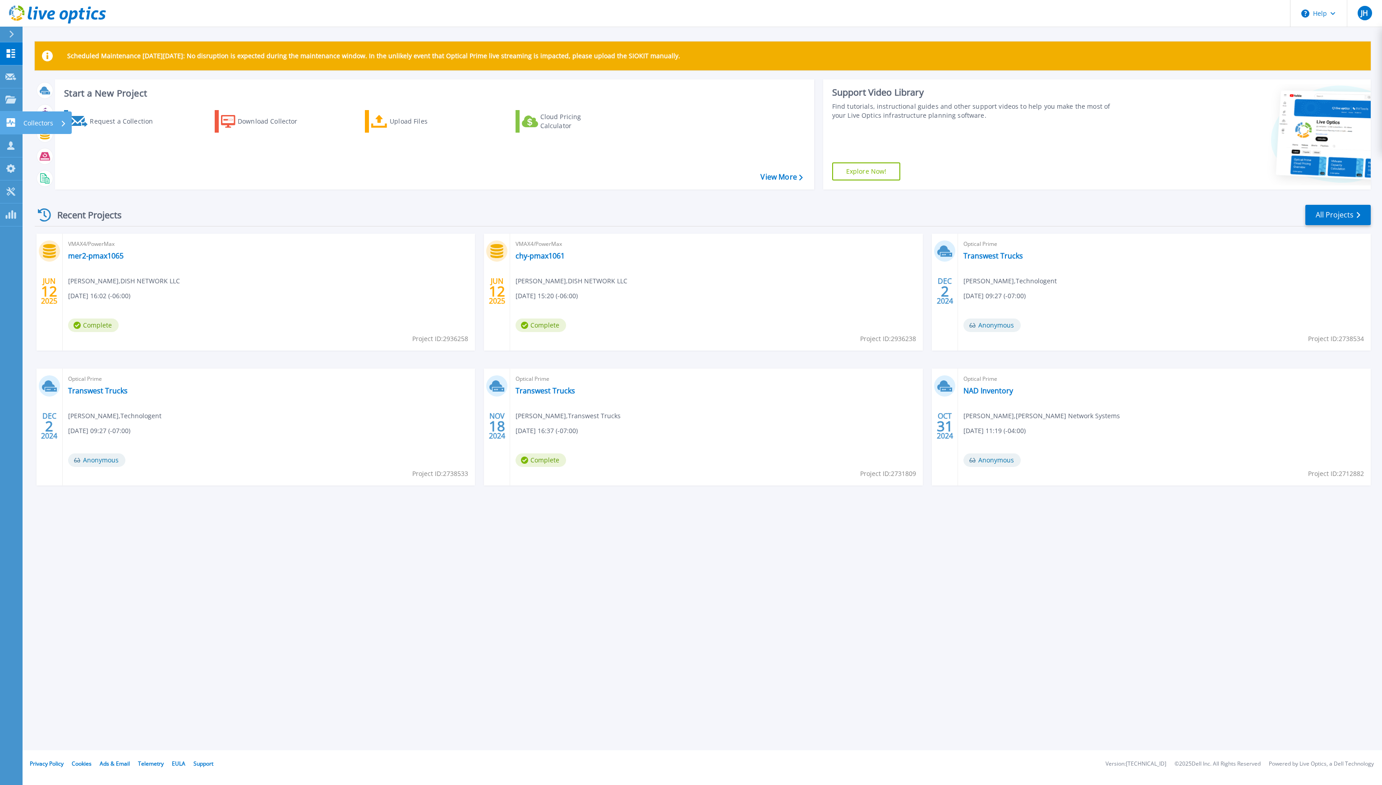
click at [25, 124] on p "Collectors" at bounding box center [38, 122] width 30 height 23
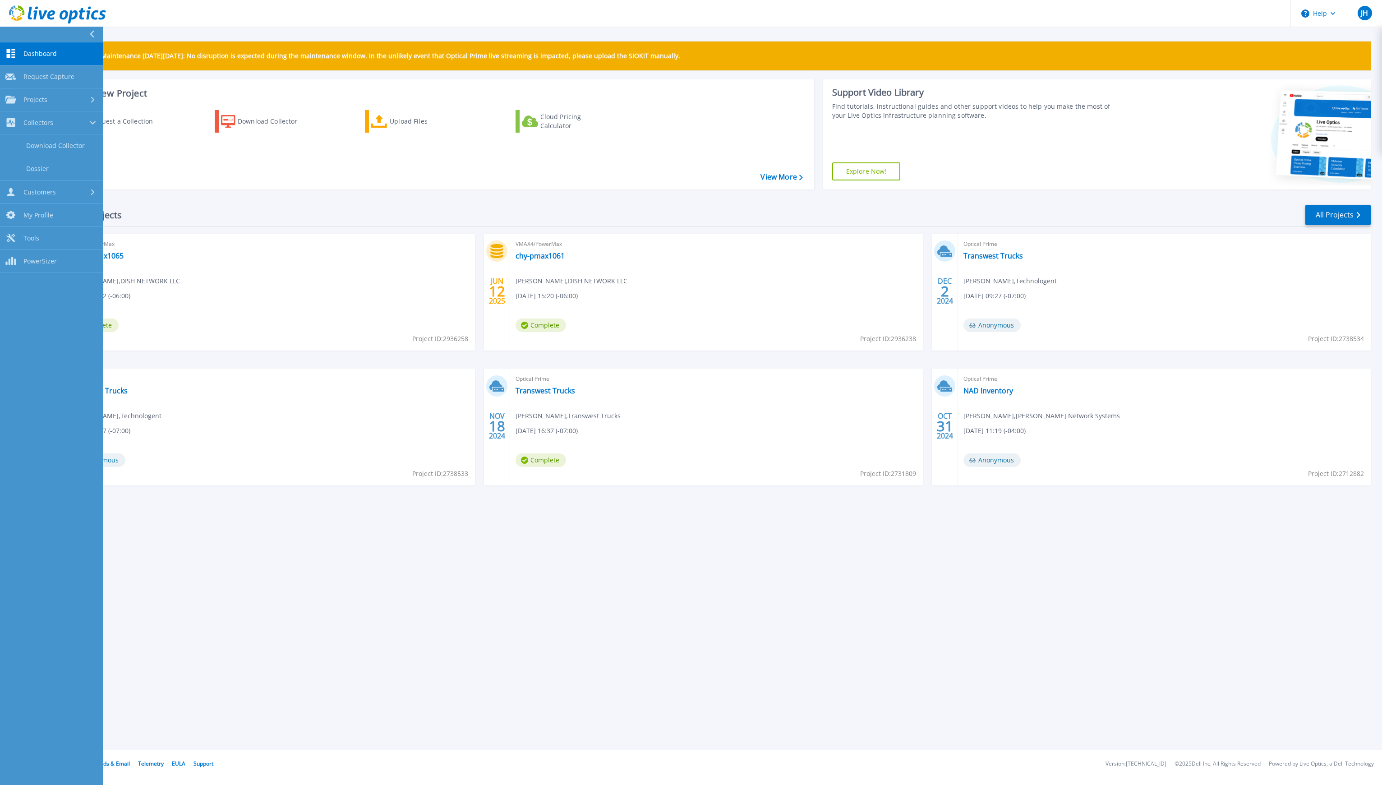
click at [330, 539] on div "Scheduled Maintenance [DATE][DATE]: No disruption is expected during the mainte…" at bounding box center [702, 375] width 1359 height 750
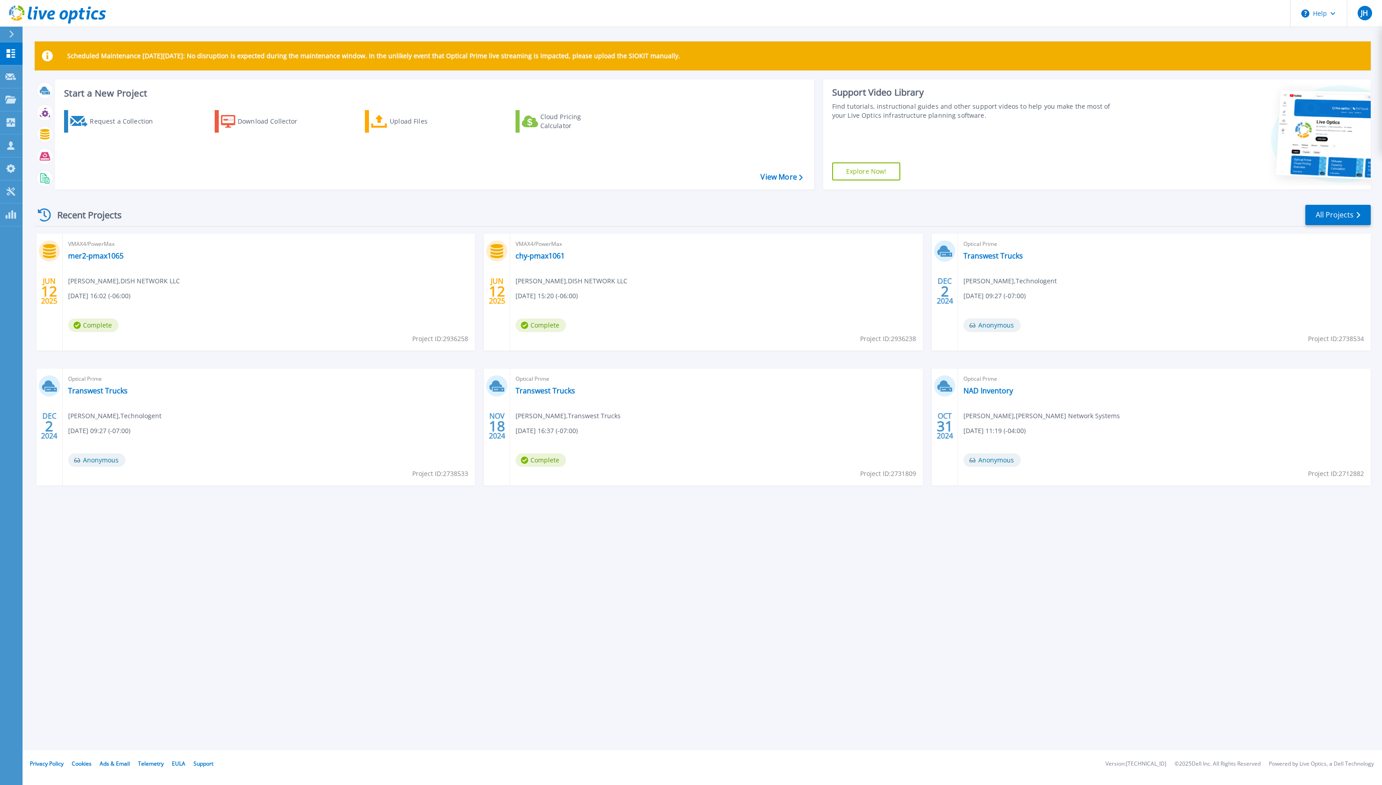
click at [671, 214] on div "Recent Projects All Projects" at bounding box center [703, 215] width 1336 height 23
click at [38, 100] on p "Projects" at bounding box center [35, 99] width 24 height 23
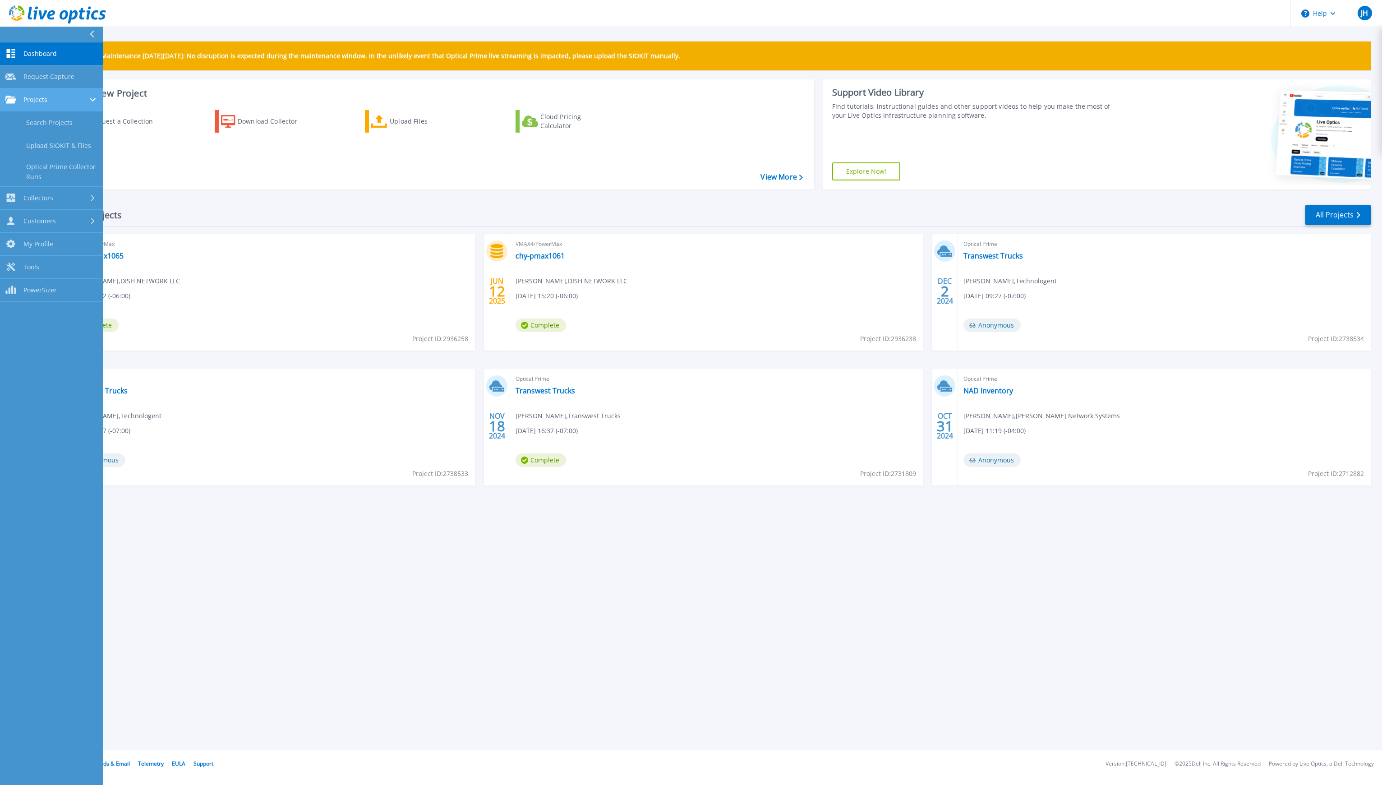
click at [46, 104] on link "Projects Projects" at bounding box center [51, 99] width 103 height 23
click at [48, 123] on link "Search Projects" at bounding box center [51, 122] width 103 height 23
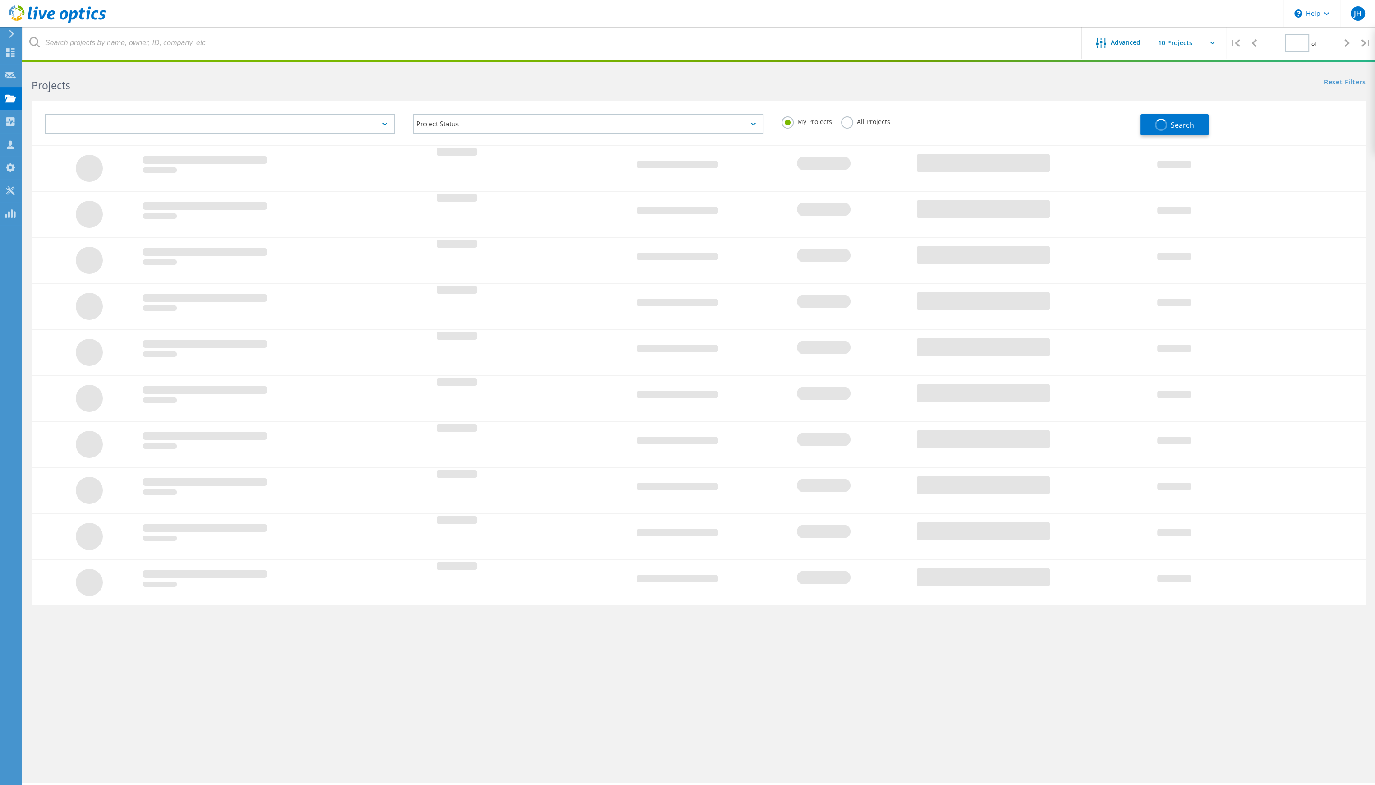
type input "1"
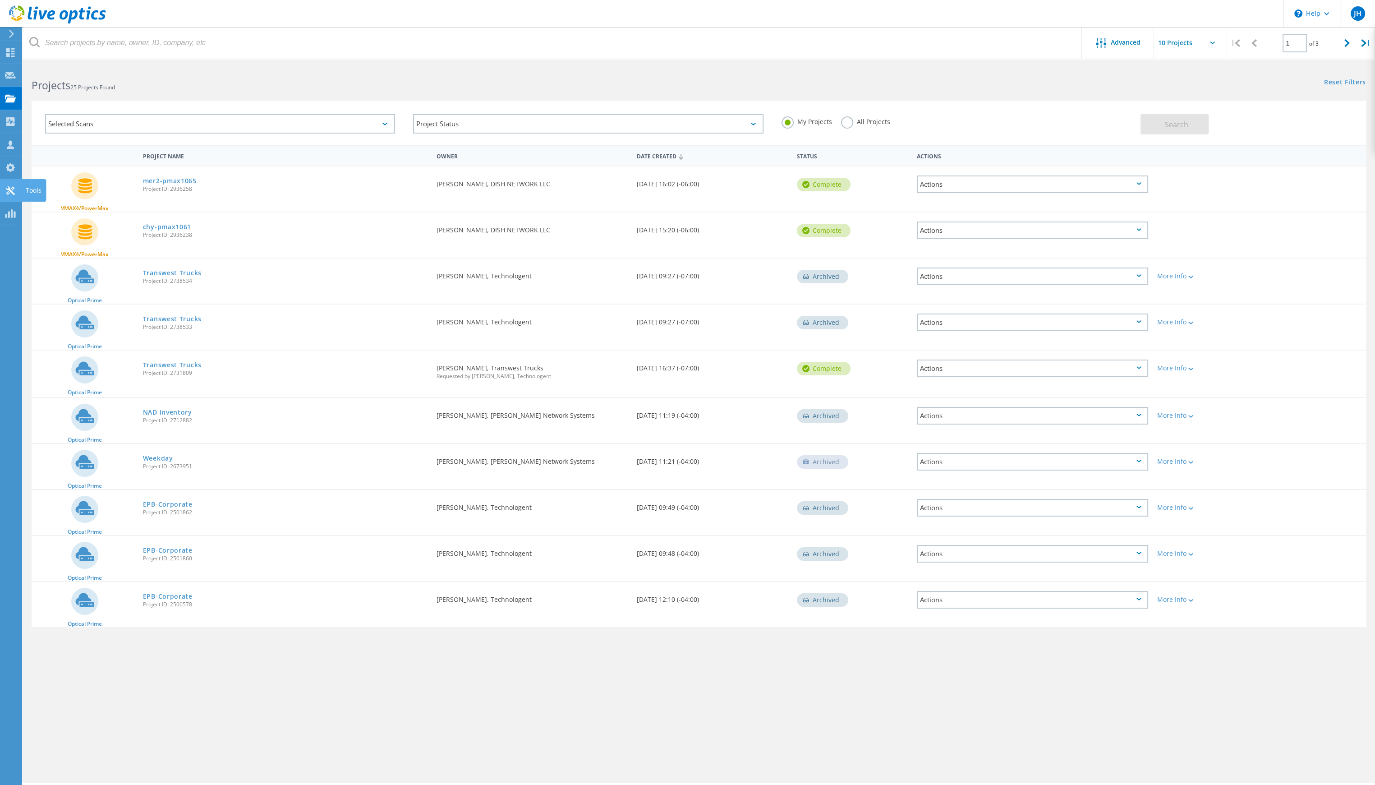
click at [9, 188] on use at bounding box center [10, 190] width 9 height 9
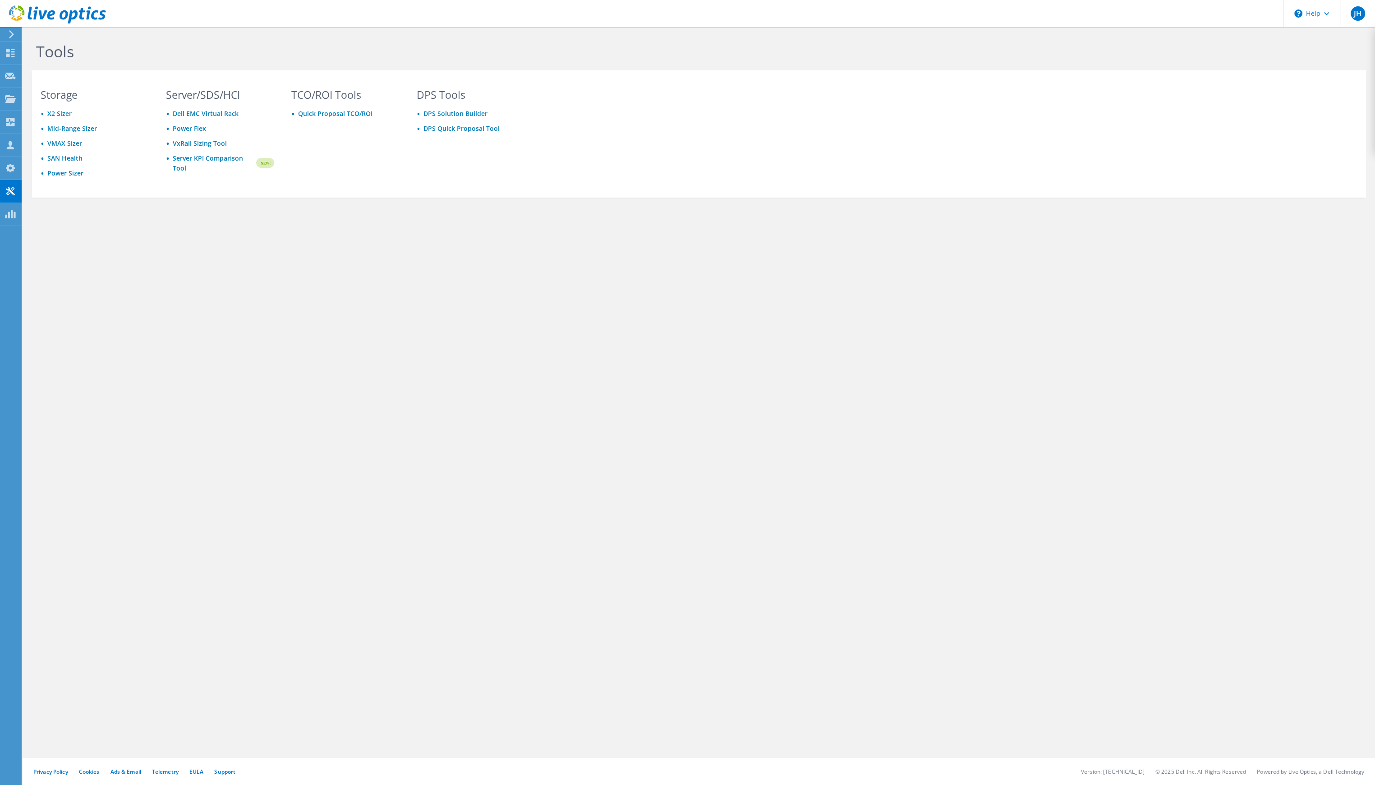
click at [13, 169] on use at bounding box center [10, 168] width 9 height 9
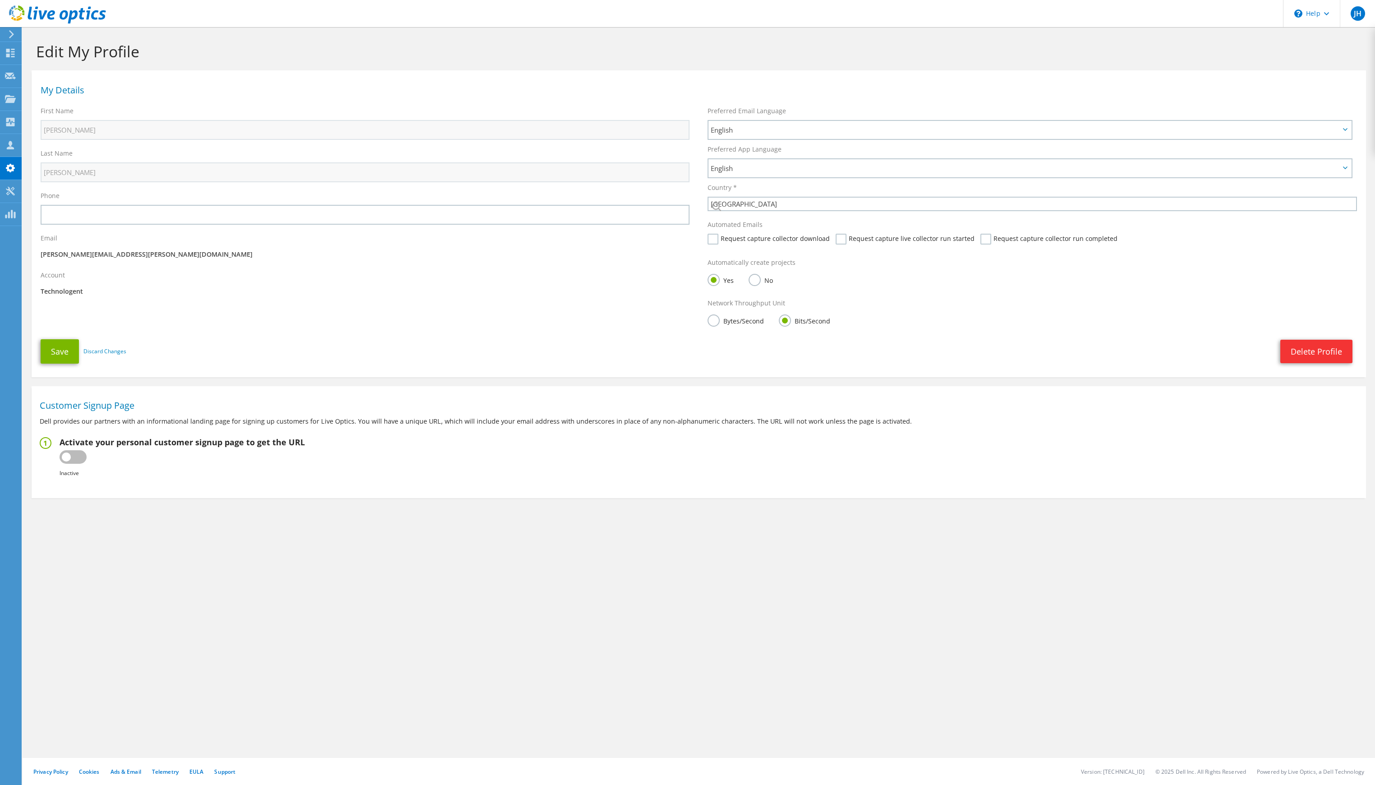
select select "224"
click at [44, 141] on div "Customers" at bounding box center [47, 145] width 52 height 23
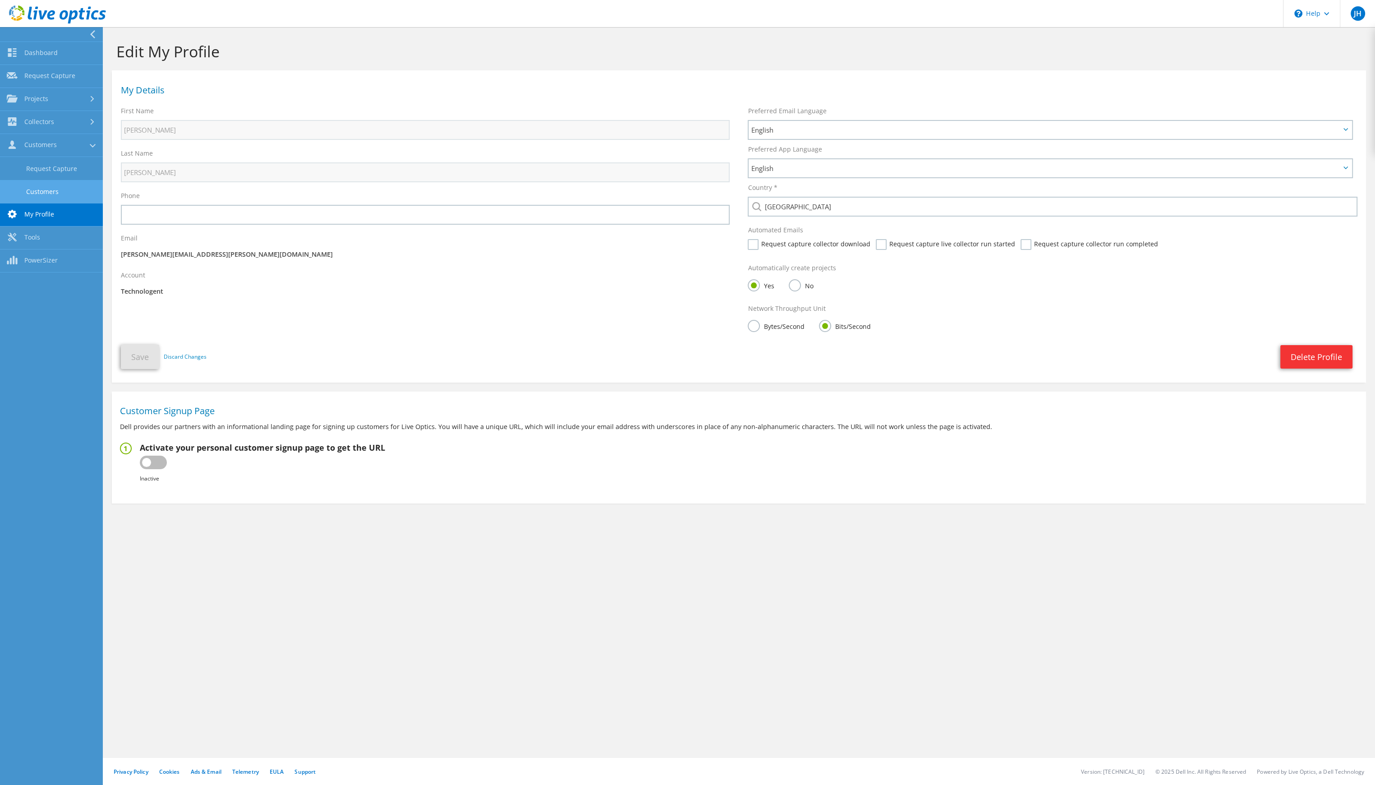
click at [58, 188] on link "Customers" at bounding box center [51, 191] width 103 height 23
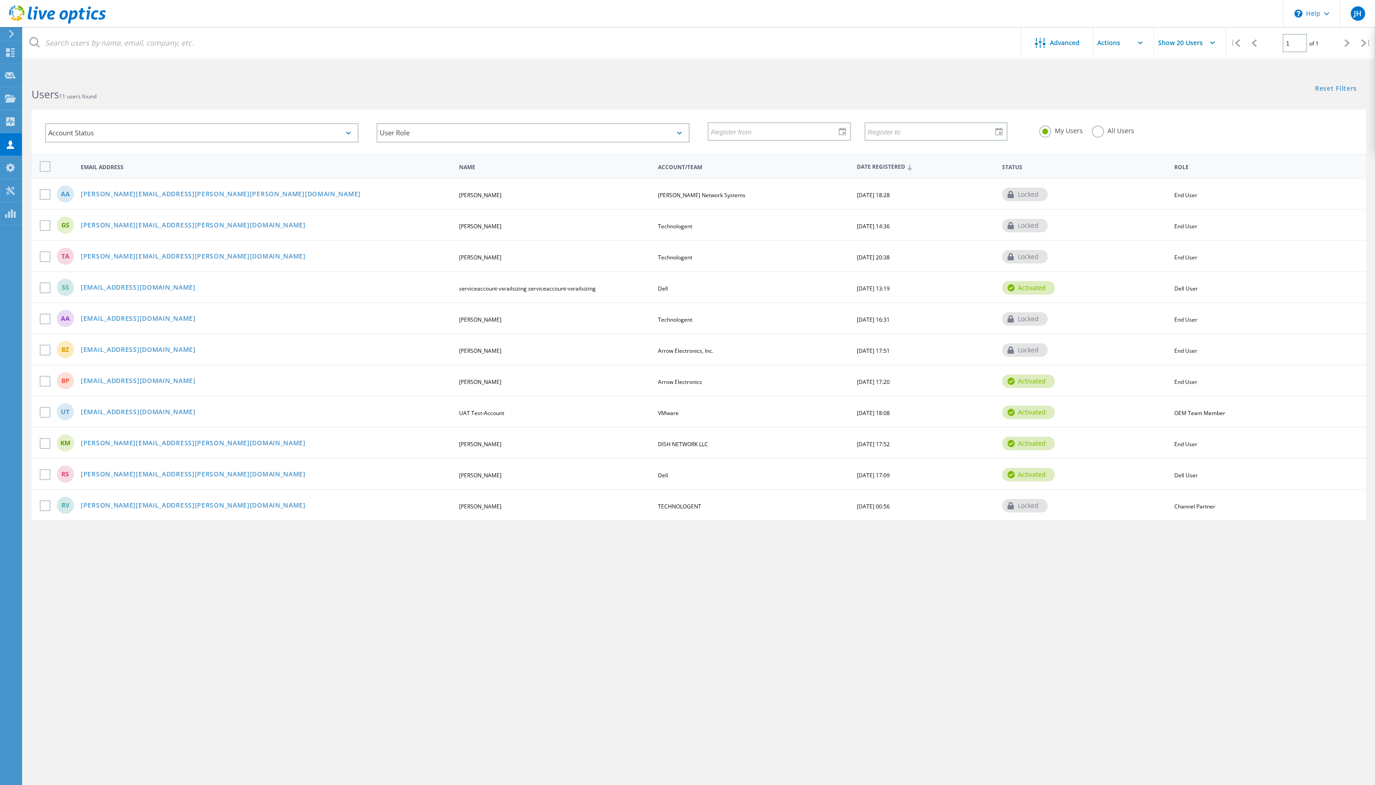
click at [433, 577] on div "Advanced Show 20 Users | 1 of 1 | Email Address First Name Last Name Account/Te…" at bounding box center [699, 432] width 1353 height 717
click at [1125, 47] on input "text" at bounding box center [1138, 43] width 90 height 32
click at [12, 142] on icon at bounding box center [10, 144] width 11 height 9
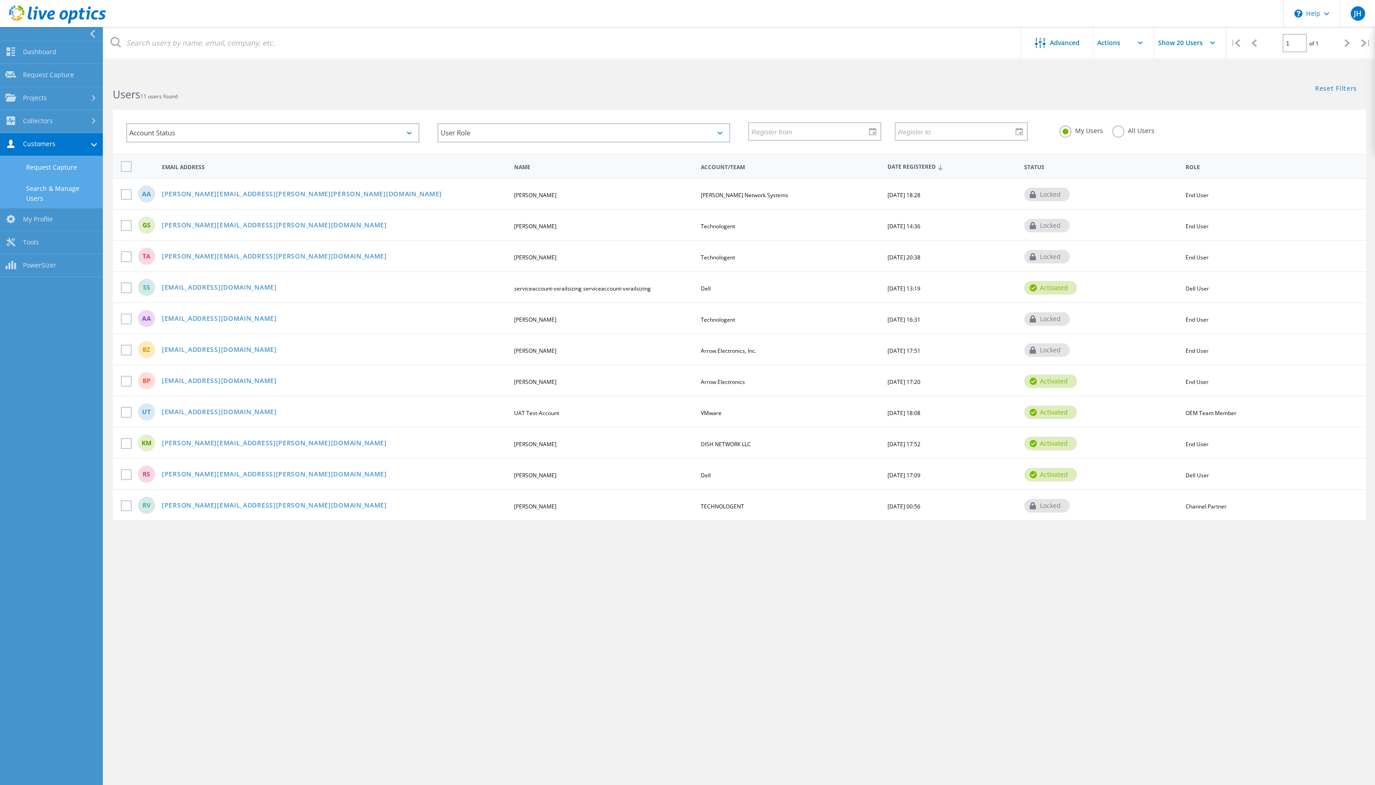
click at [60, 162] on link "Request Capture" at bounding box center [51, 167] width 103 height 23
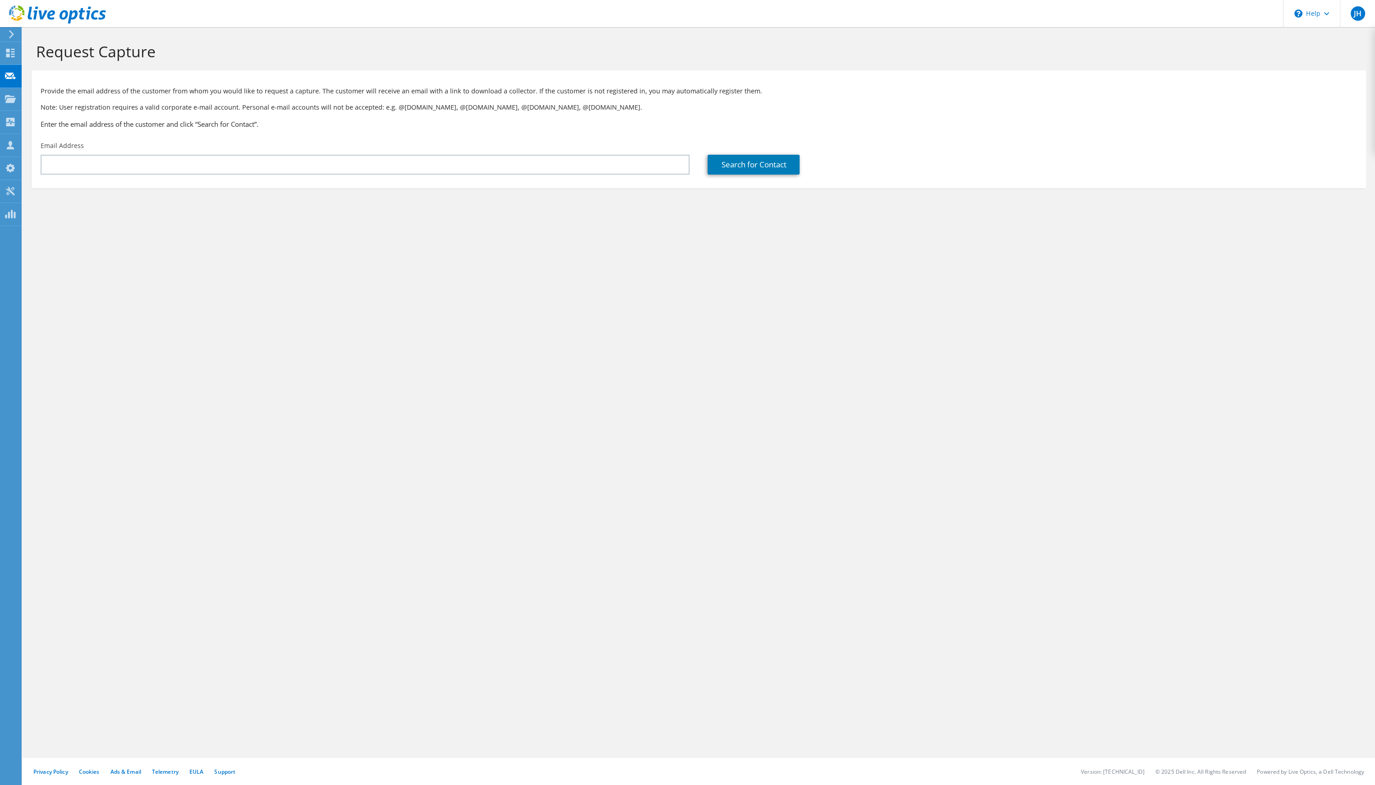
click at [277, 350] on div "Request Capture Provide the email address of the customer from whom you would l…" at bounding box center [699, 406] width 1353 height 758
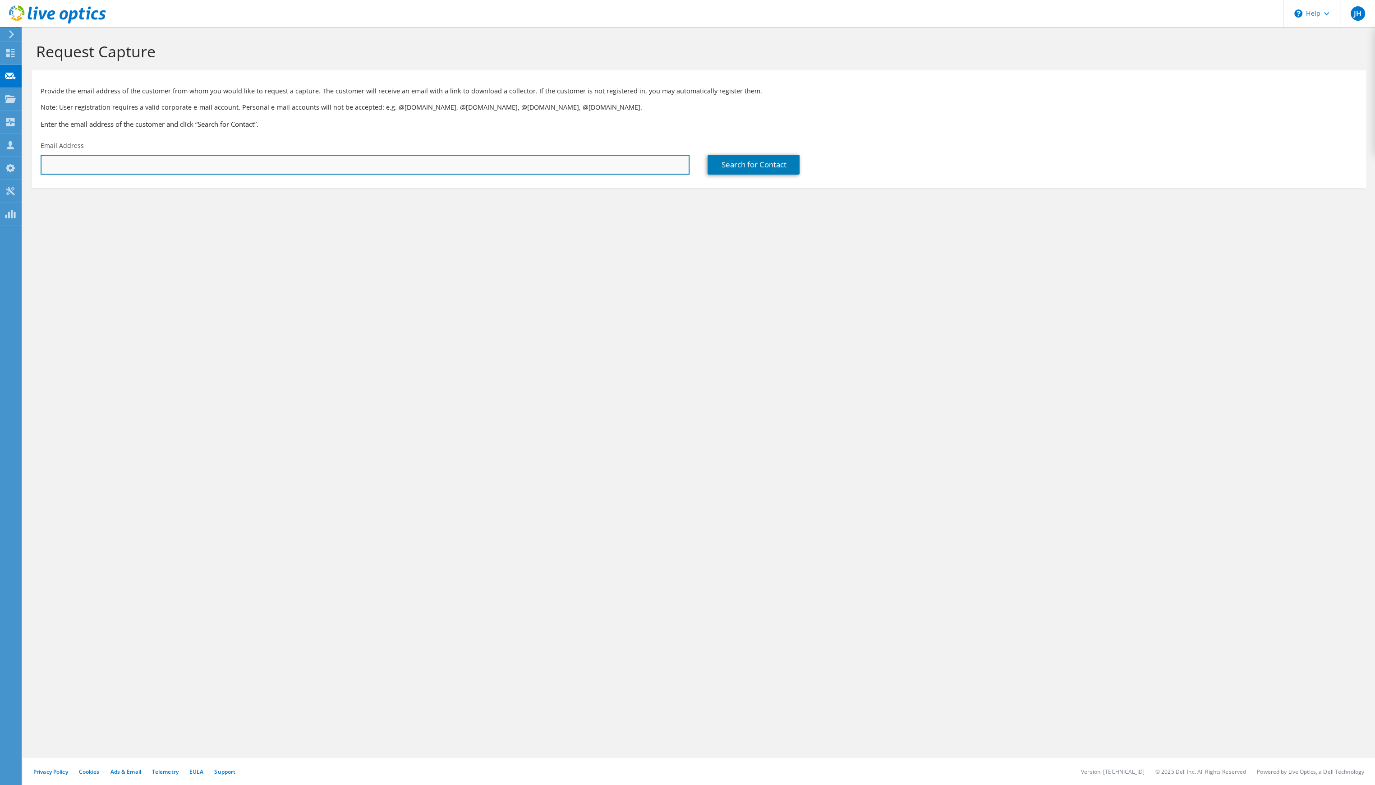
click at [280, 159] on input "text" at bounding box center [365, 165] width 649 height 20
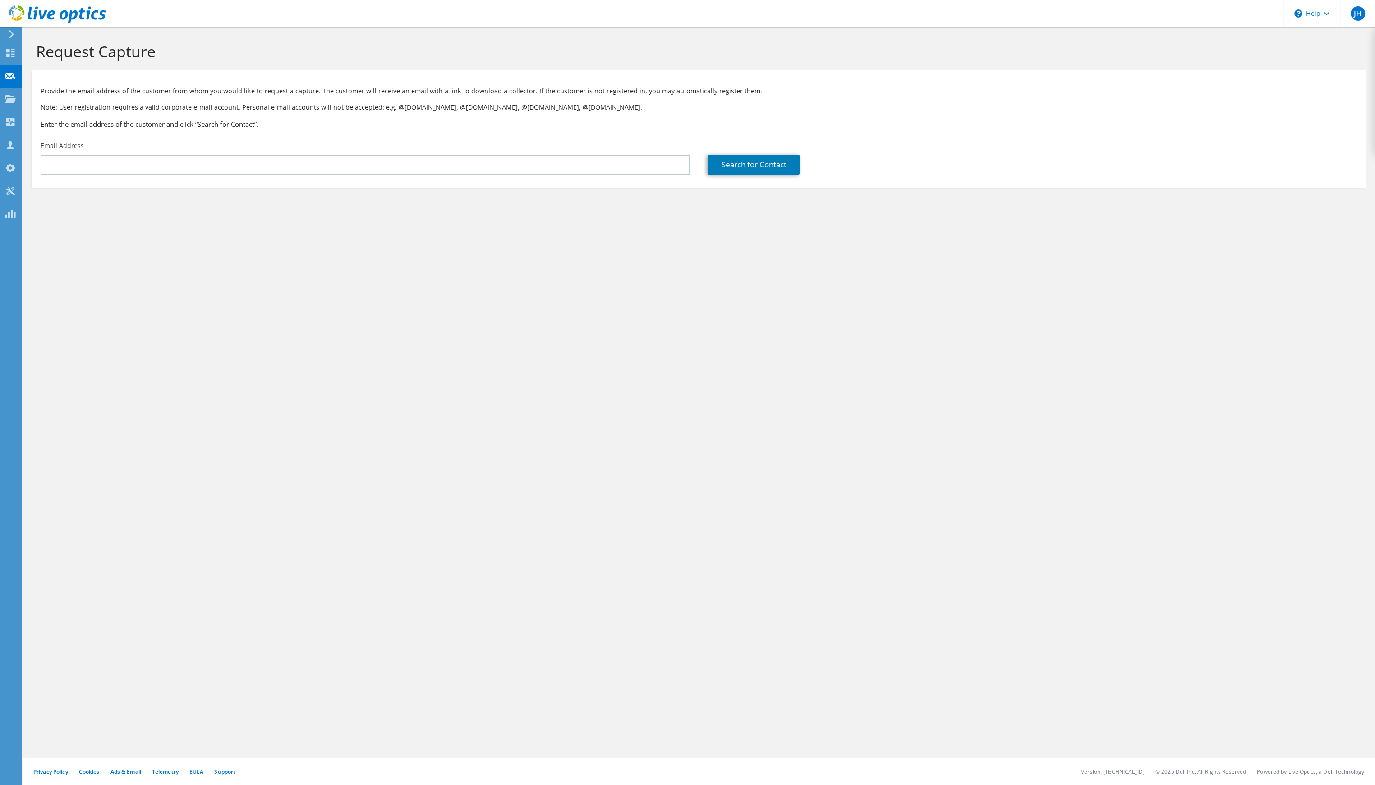
click at [144, 576] on div "Request Capture Provide the email address of the customer from whom you would l…" at bounding box center [699, 406] width 1353 height 758
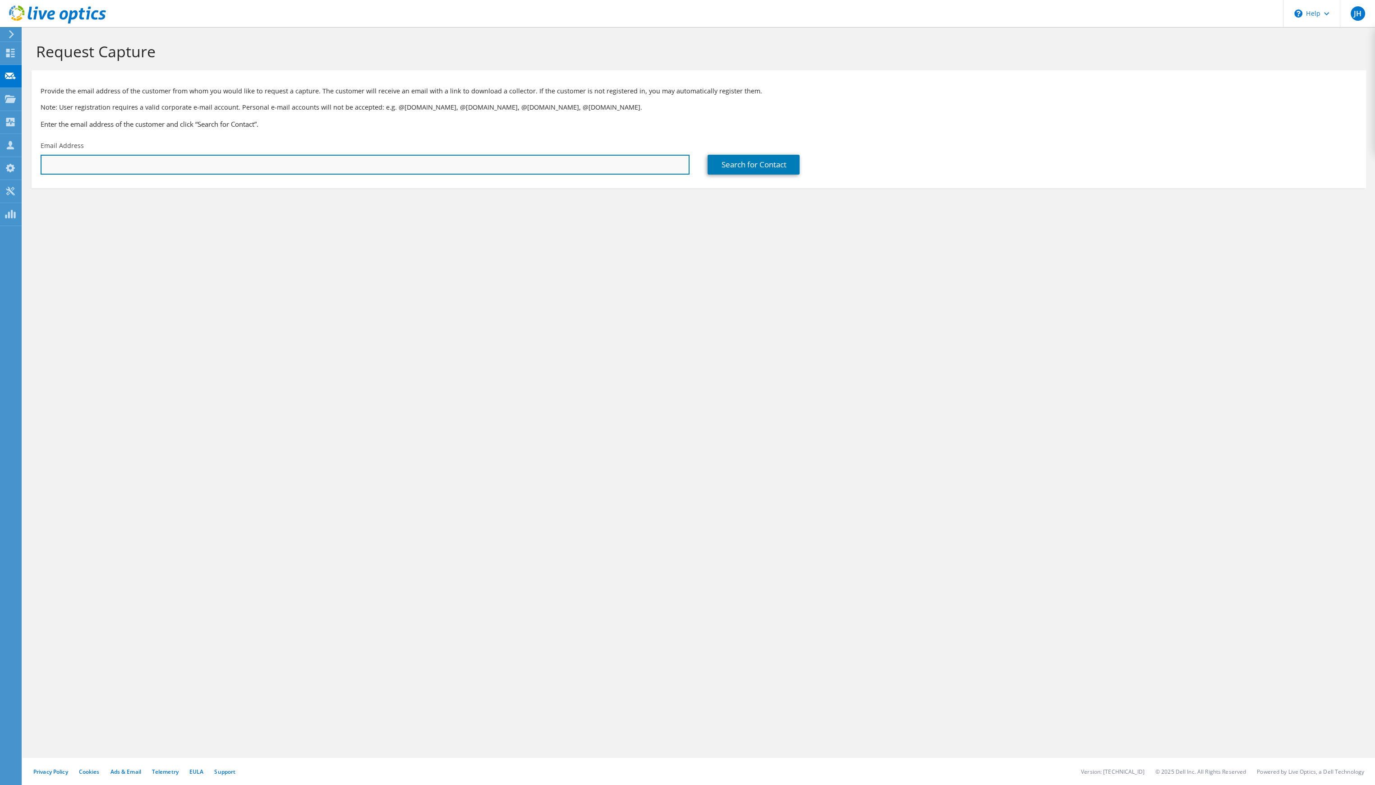
click at [235, 170] on input "text" at bounding box center [365, 165] width 649 height 20
paste input "[PERSON_NAME][EMAIL_ADDRESS][PERSON_NAME][DOMAIN_NAME]"
type input "[PERSON_NAME][EMAIL_ADDRESS][PERSON_NAME][DOMAIN_NAME]"
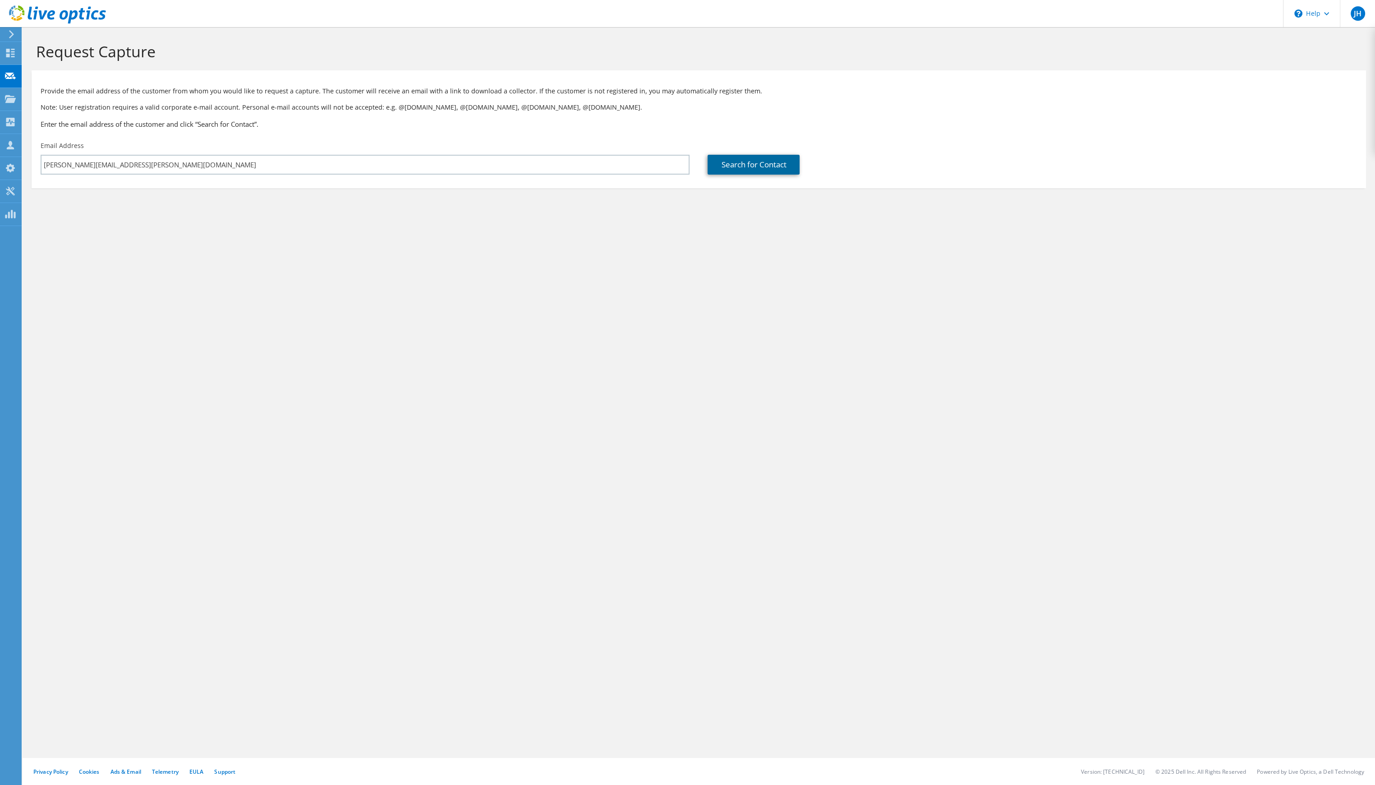
click at [763, 168] on link "Search for Contact" at bounding box center [754, 165] width 92 height 20
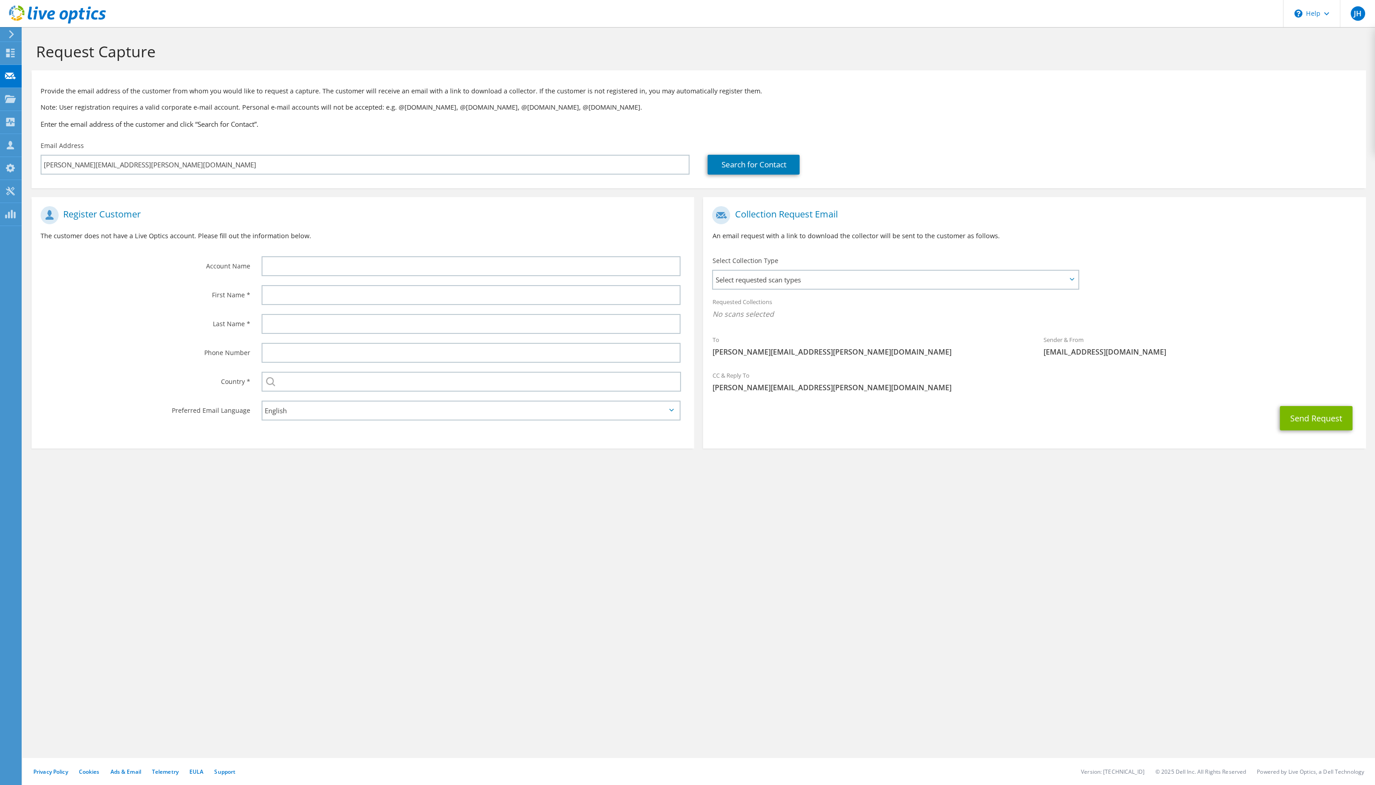
click at [356, 517] on div "Request Capture Provide the email address of the customer from whom you would l…" at bounding box center [699, 406] width 1353 height 758
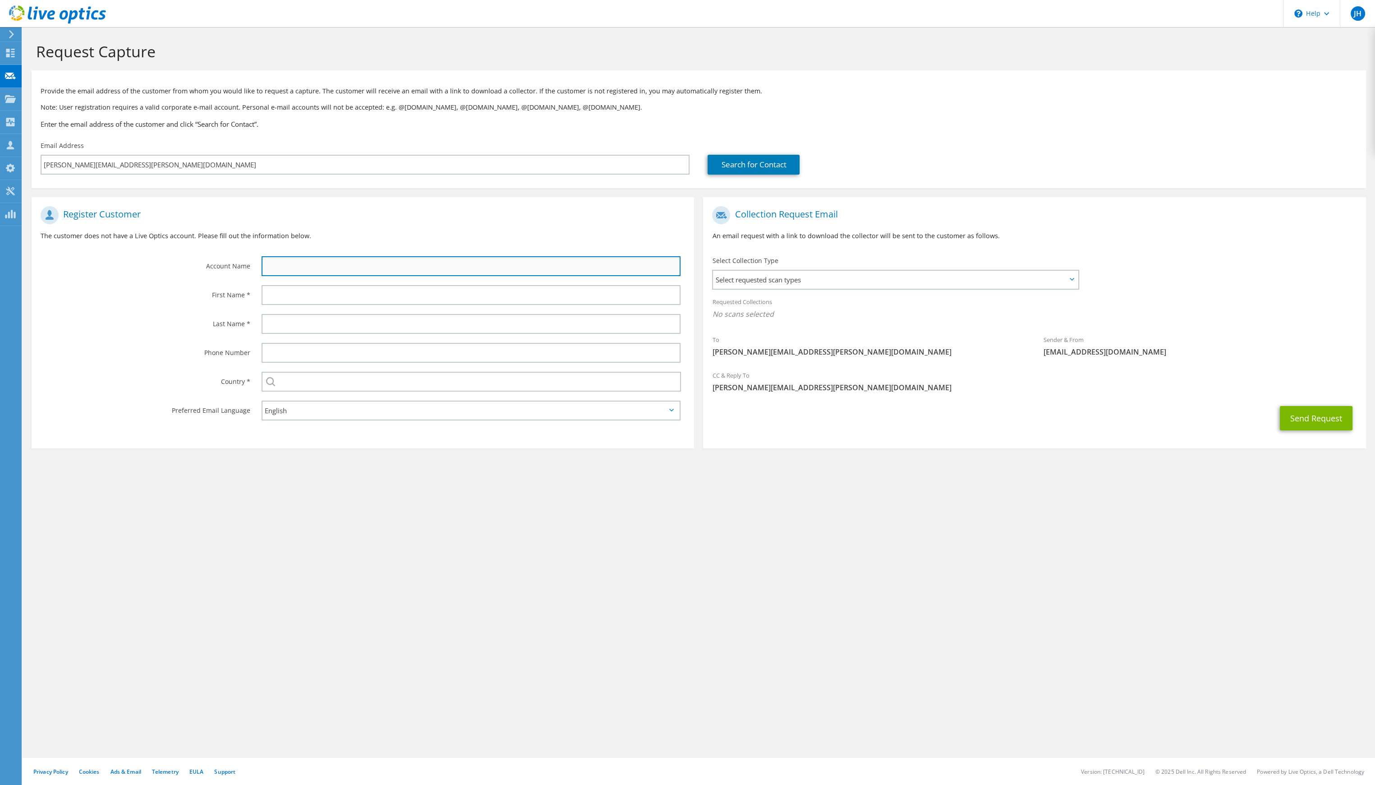
click at [345, 263] on input "text" at bounding box center [471, 266] width 419 height 20
type input "Worldstrides"
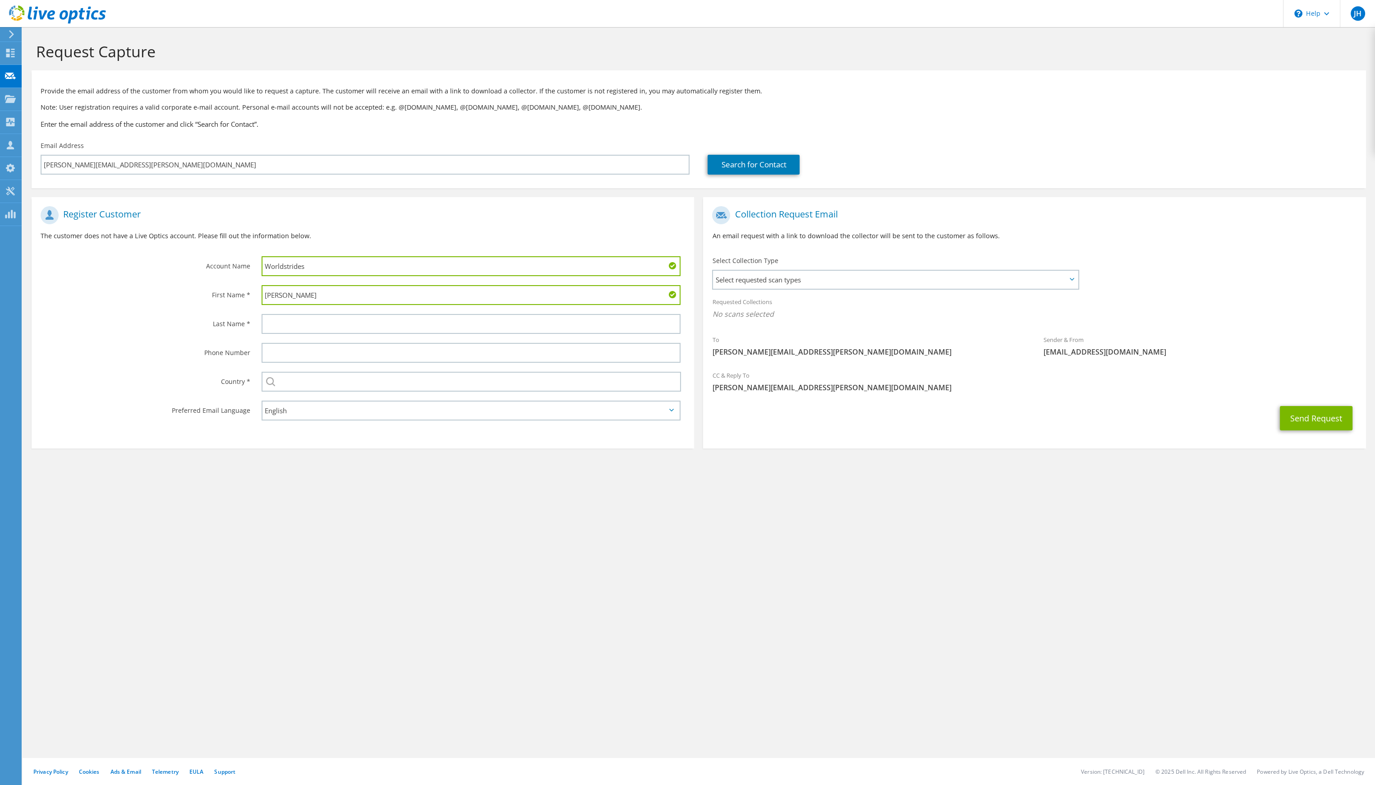
type input "[PERSON_NAME]"
type input "Baizley"
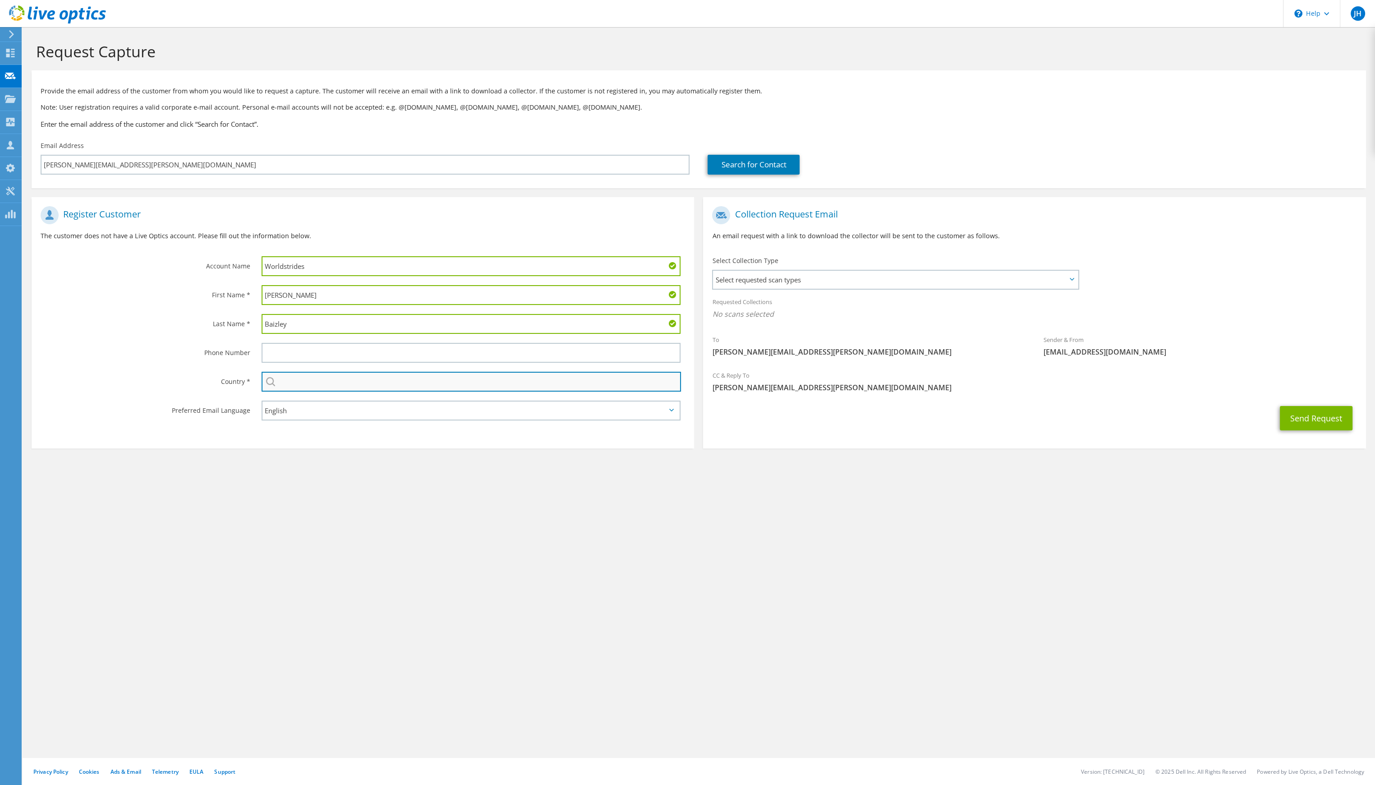
click at [312, 385] on input "text" at bounding box center [472, 382] width 420 height 20
type input "[GEOGRAPHIC_DATA]"
type input "3034190509"
click at [339, 364] on div "3034190509" at bounding box center [474, 352] width 442 height 29
drag, startPoint x: 332, startPoint y: 357, endPoint x: 169, endPoint y: 342, distance: 164.0
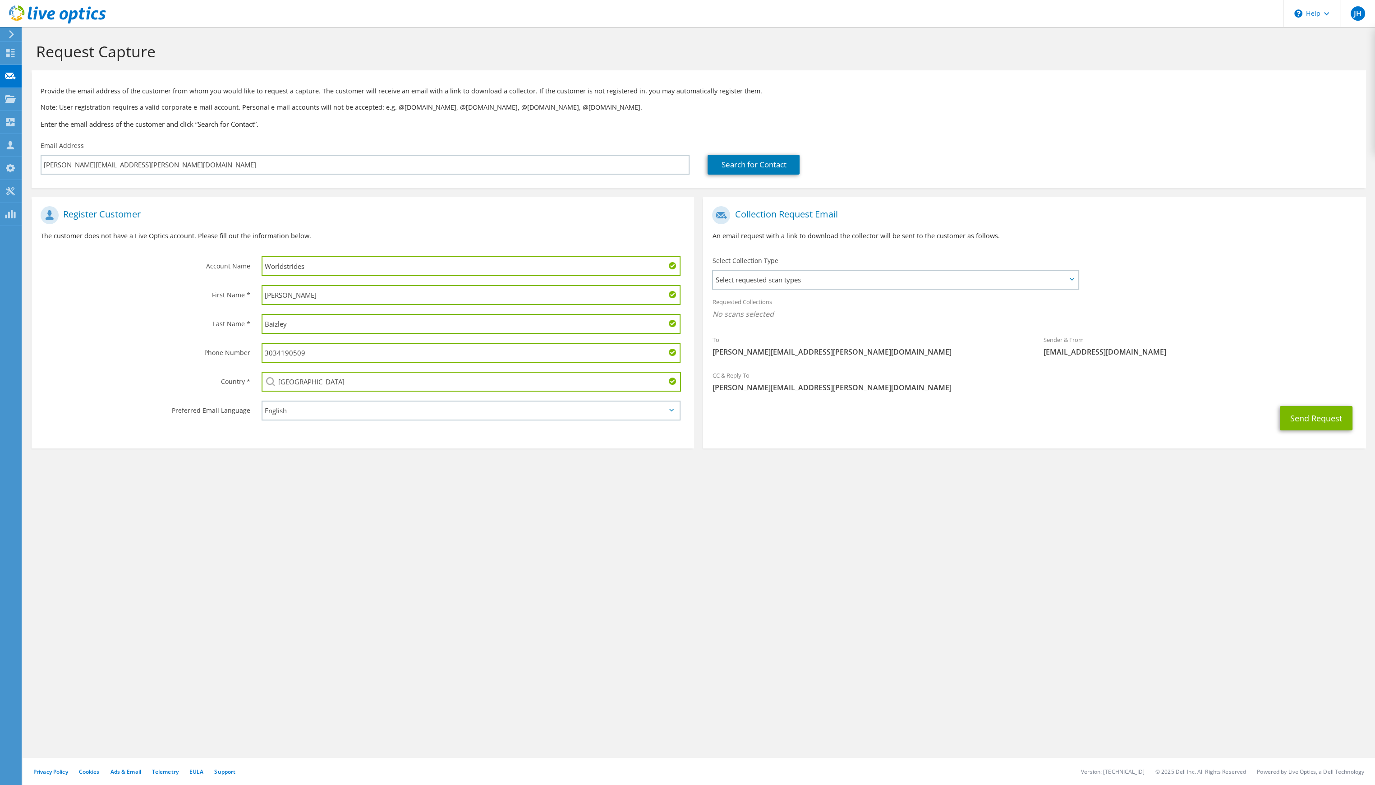
click at [169, 342] on div "Phone Number 3034190509" at bounding box center [363, 352] width 663 height 29
click at [503, 590] on div "Request Capture Provide the email address of the customer from whom you would l…" at bounding box center [699, 406] width 1353 height 758
click at [839, 280] on span "Select requested scan types" at bounding box center [895, 280] width 365 height 18
click at [737, 307] on label "Optical Prime" at bounding box center [759, 307] width 54 height 11
click at [0, 0] on input "Optical Prime" at bounding box center [0, 0] width 0 height 0
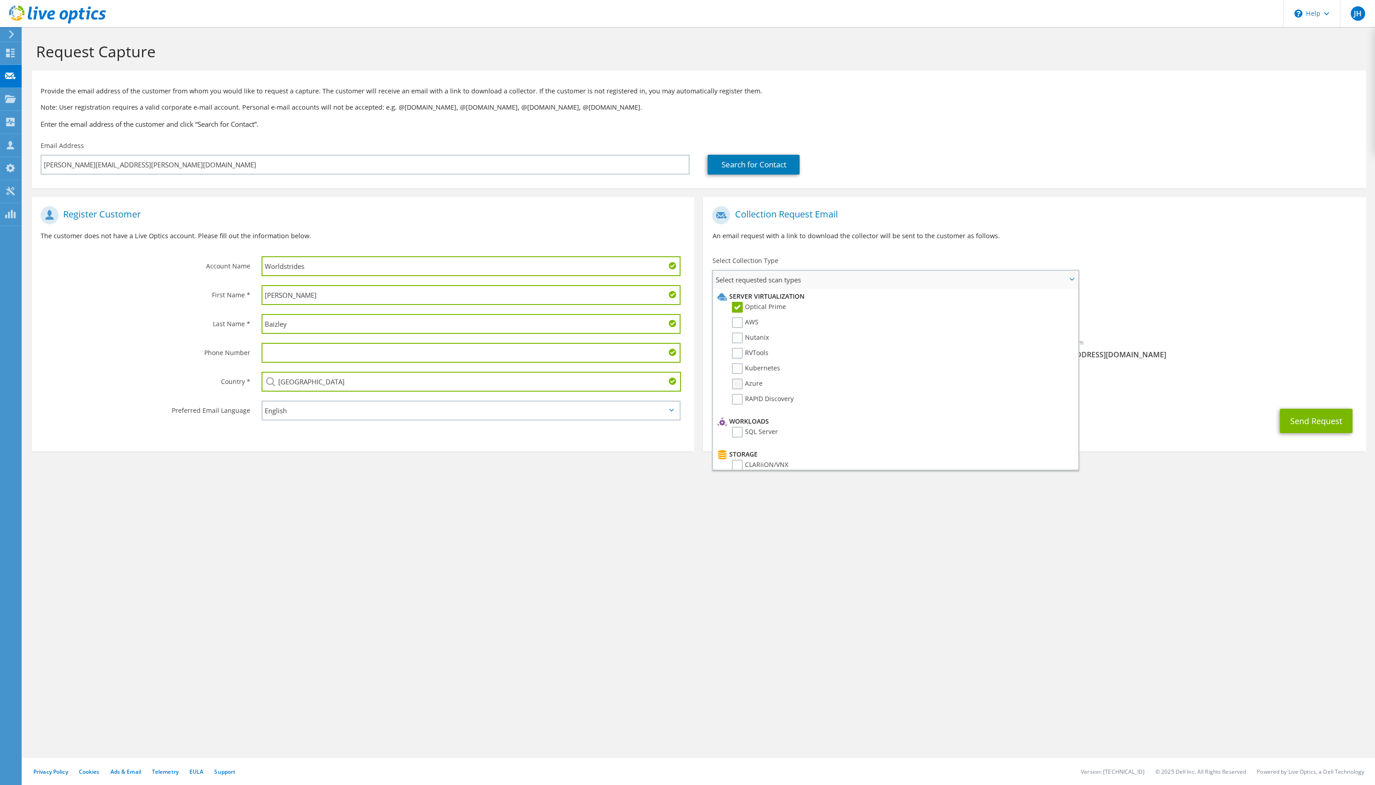
click at [742, 382] on label "Azure" at bounding box center [747, 383] width 31 height 11
click at [0, 0] on input "Azure" at bounding box center [0, 0] width 0 height 0
click at [734, 456] on label "Pure" at bounding box center [745, 461] width 27 height 11
click at [0, 0] on input "Pure" at bounding box center [0, 0] width 0 height 0
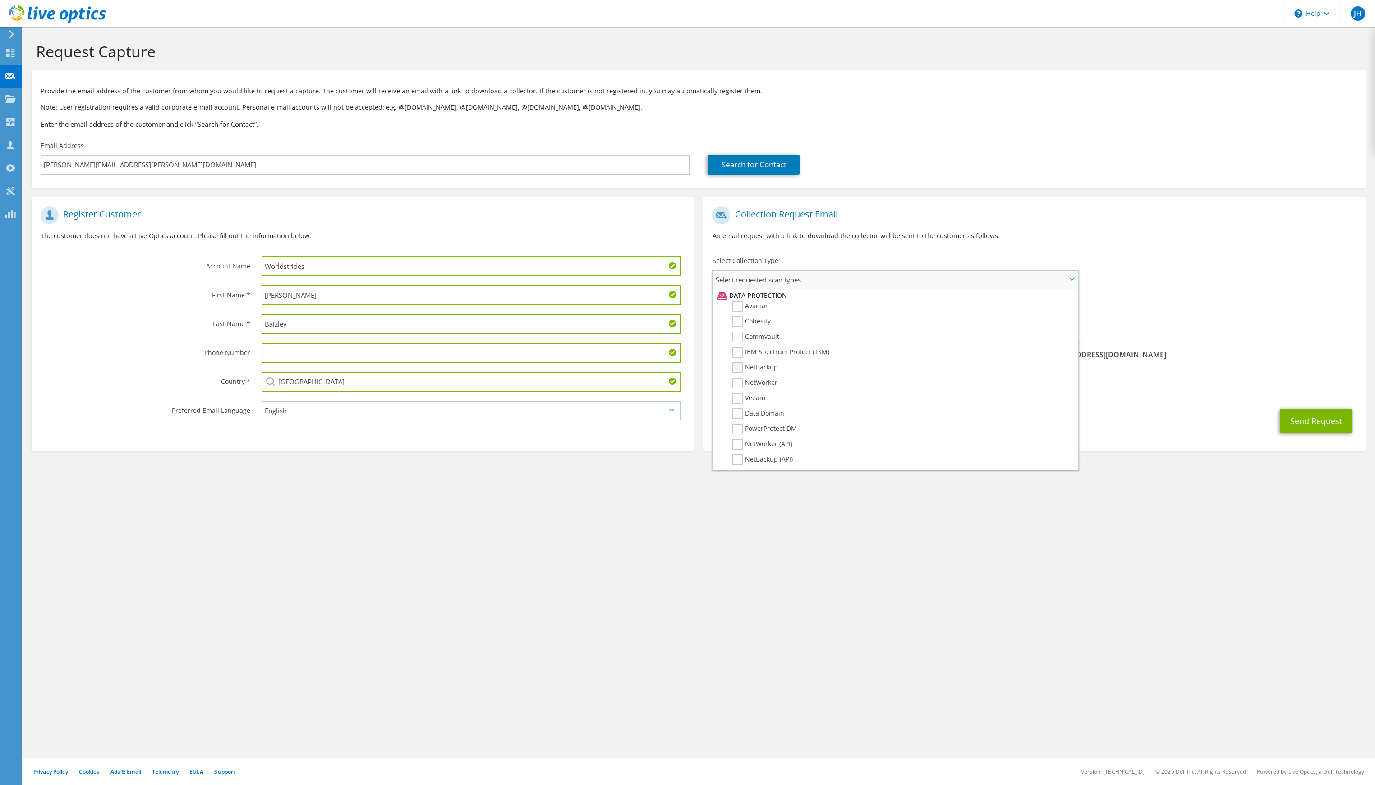
scroll to position [392, 0]
click at [738, 392] on label "Veeam" at bounding box center [748, 397] width 33 height 11
click at [0, 0] on input "Veeam" at bounding box center [0, 0] width 0 height 0
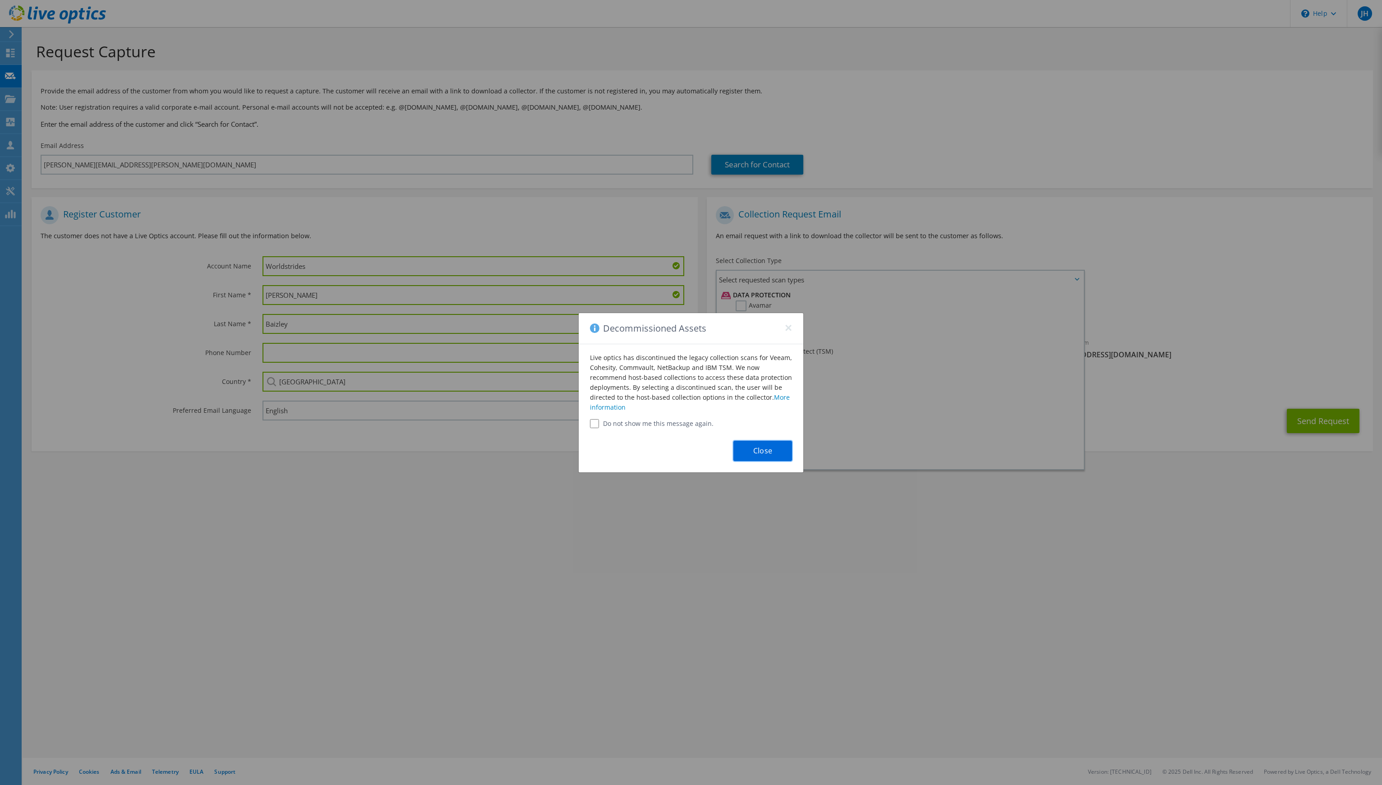
click at [754, 450] on button "Close" at bounding box center [762, 451] width 59 height 20
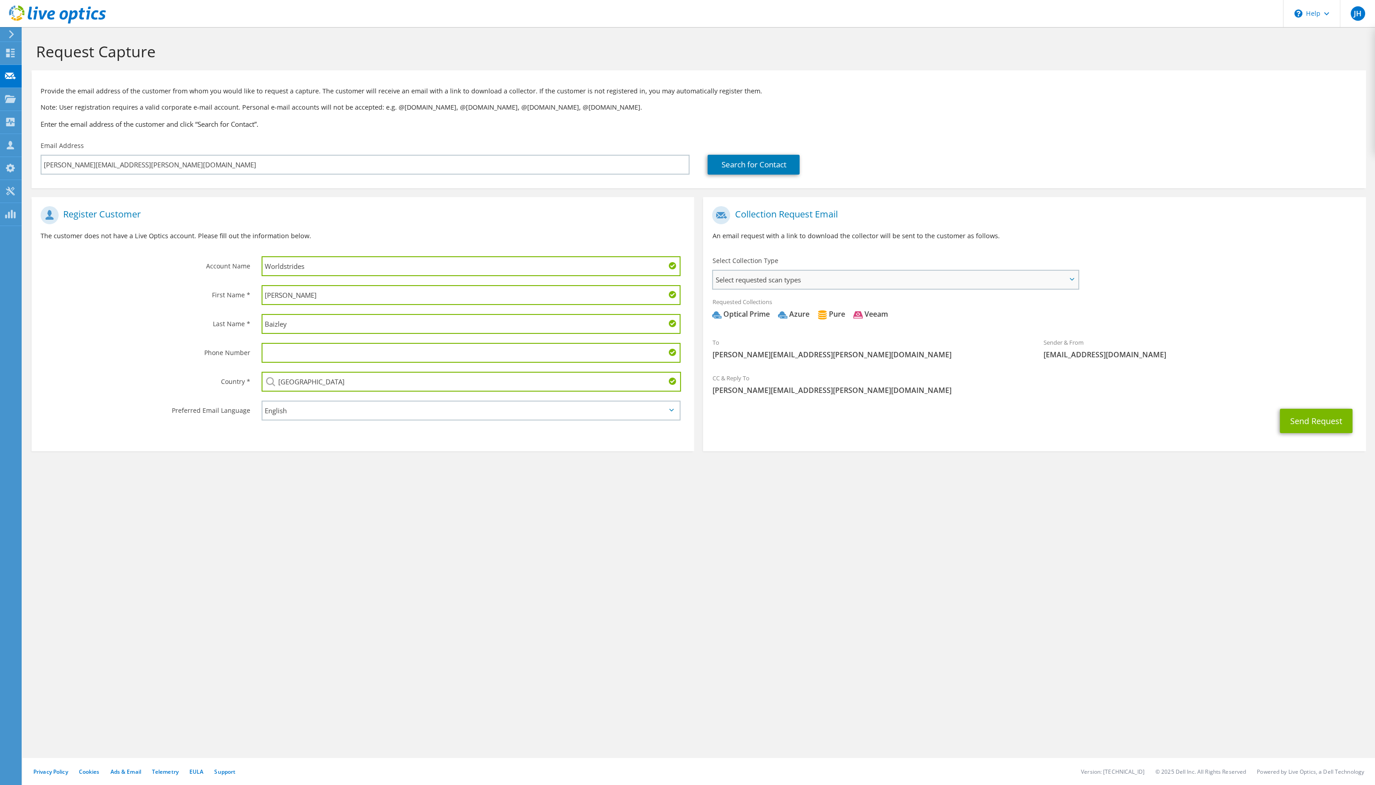
click at [818, 280] on span "Select requested scan types" at bounding box center [895, 280] width 365 height 18
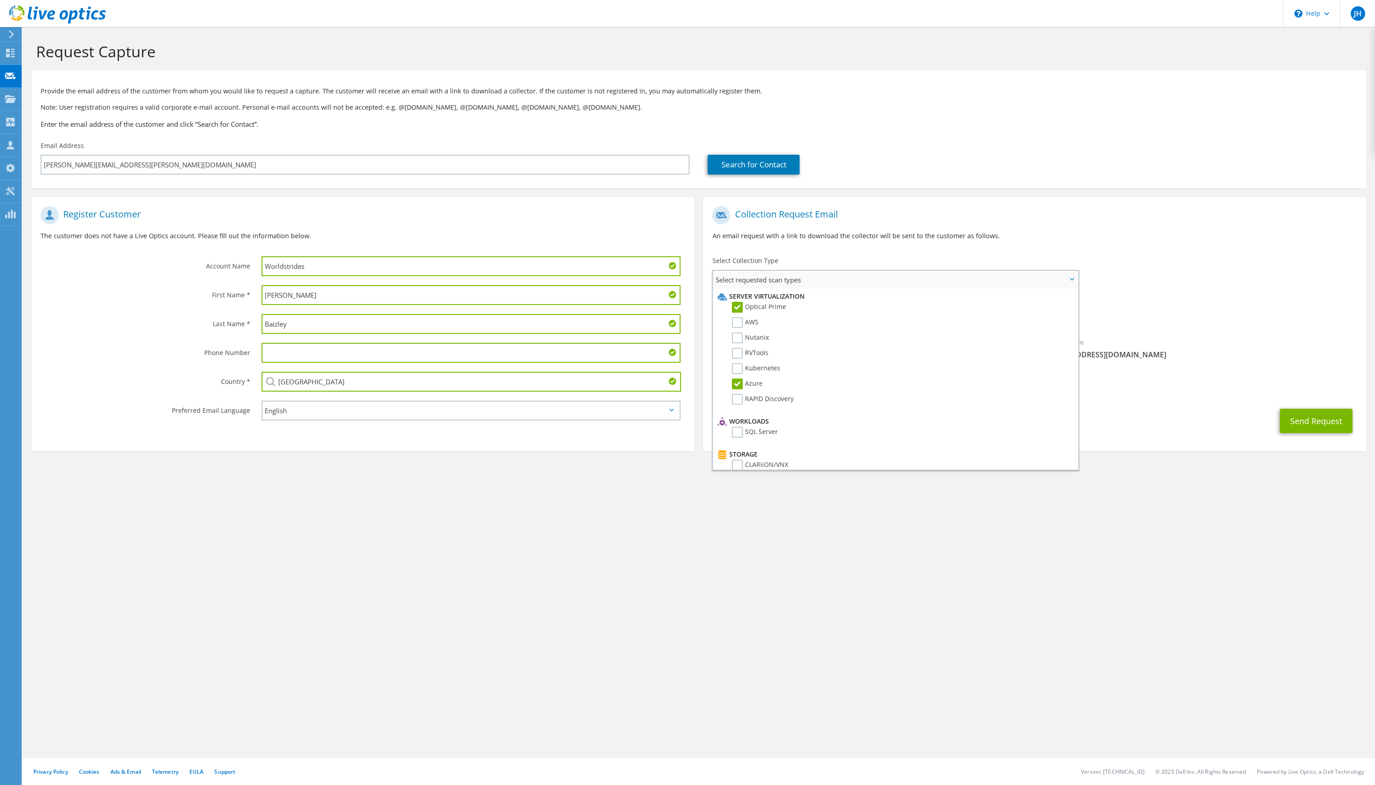
click at [1069, 399] on li "Server Virtualization Optical Prime AWS Nutanix RVTools Kubernetes Azure SQL Se…" at bounding box center [895, 593] width 365 height 609
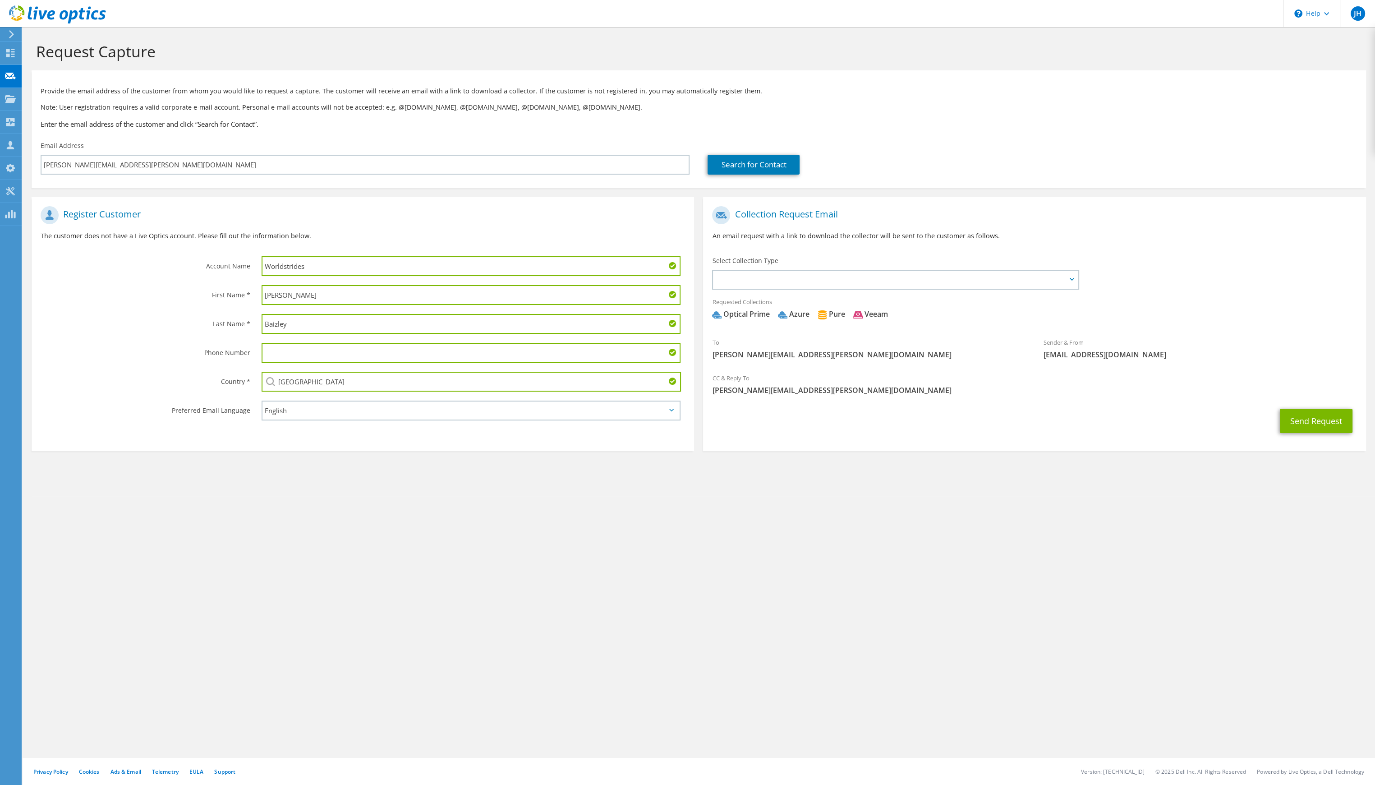
click at [1145, 421] on div "Send Request" at bounding box center [1034, 420] width 663 height 33
click at [1320, 421] on button "Send Request" at bounding box center [1316, 421] width 73 height 24
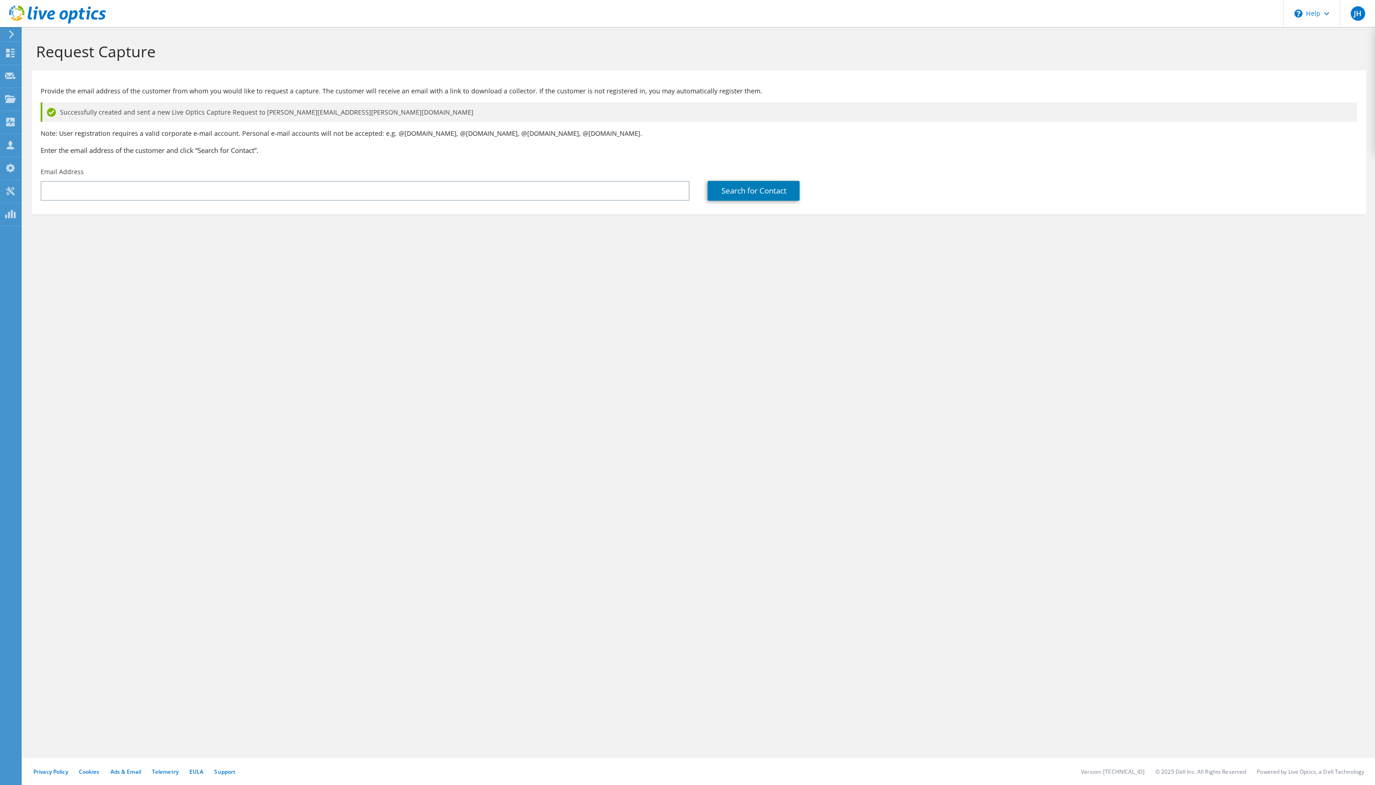
click at [493, 139] on div "Provide the email address of the customer from whom you would like to request a…" at bounding box center [699, 119] width 1335 height 88
click at [226, 109] on span "Successfully created and sent a new Live Optics Capture Request to [PERSON_NAME…" at bounding box center [267, 112] width 414 height 10
click at [825, 662] on div "Request Capture Provide the email address of the customer from whom you would l…" at bounding box center [699, 406] width 1353 height 758
